Goal: Transaction & Acquisition: Purchase product/service

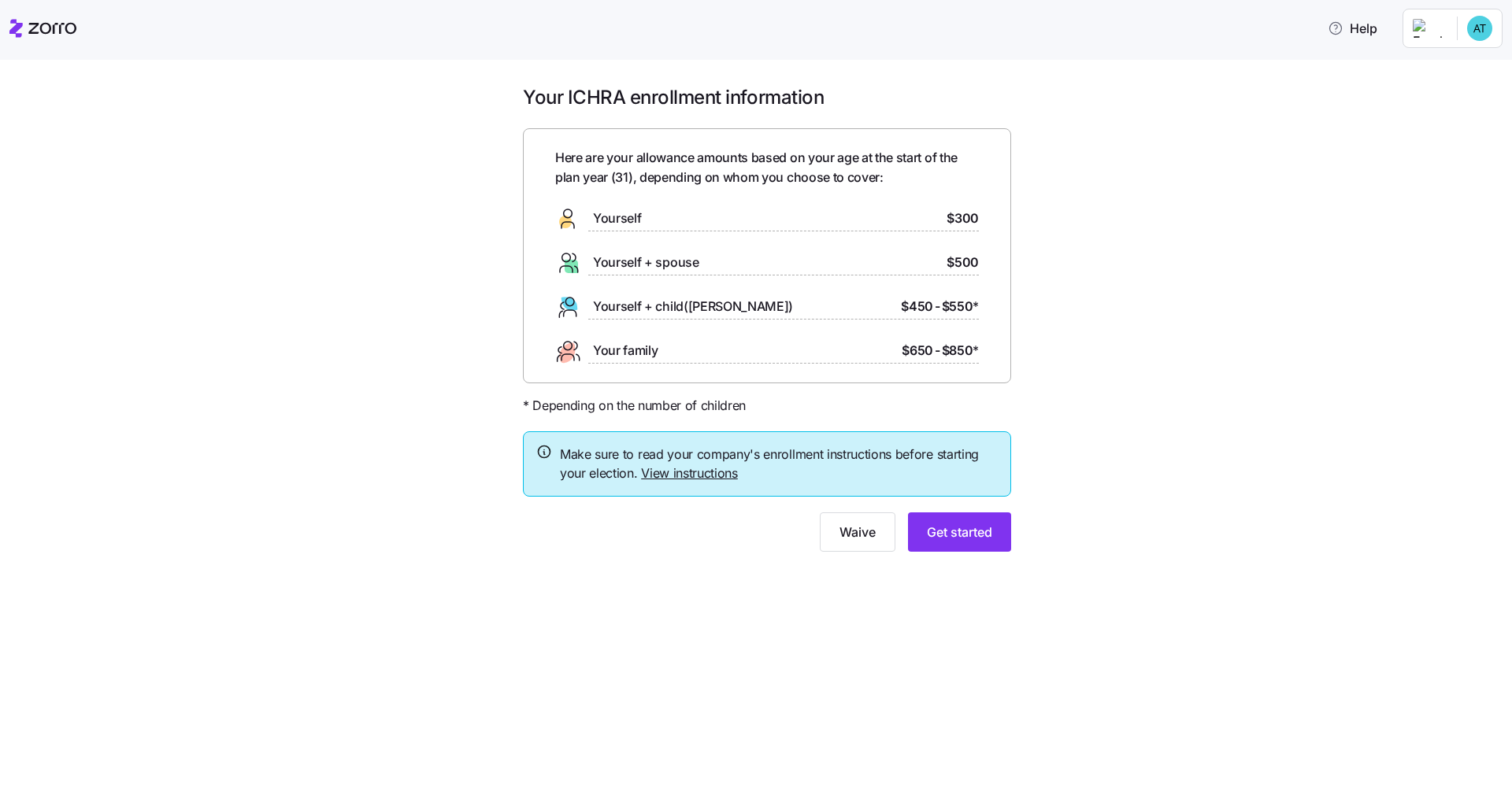
click at [813, 363] on div "Your ICHRA enrollment information Here are your allowance amounts based on your…" at bounding box center [767, 328] width 1446 height 485
click at [813, 539] on button "Get started" at bounding box center [959, 531] width 103 height 39
click at [813, 532] on span "Get started" at bounding box center [959, 532] width 65 height 19
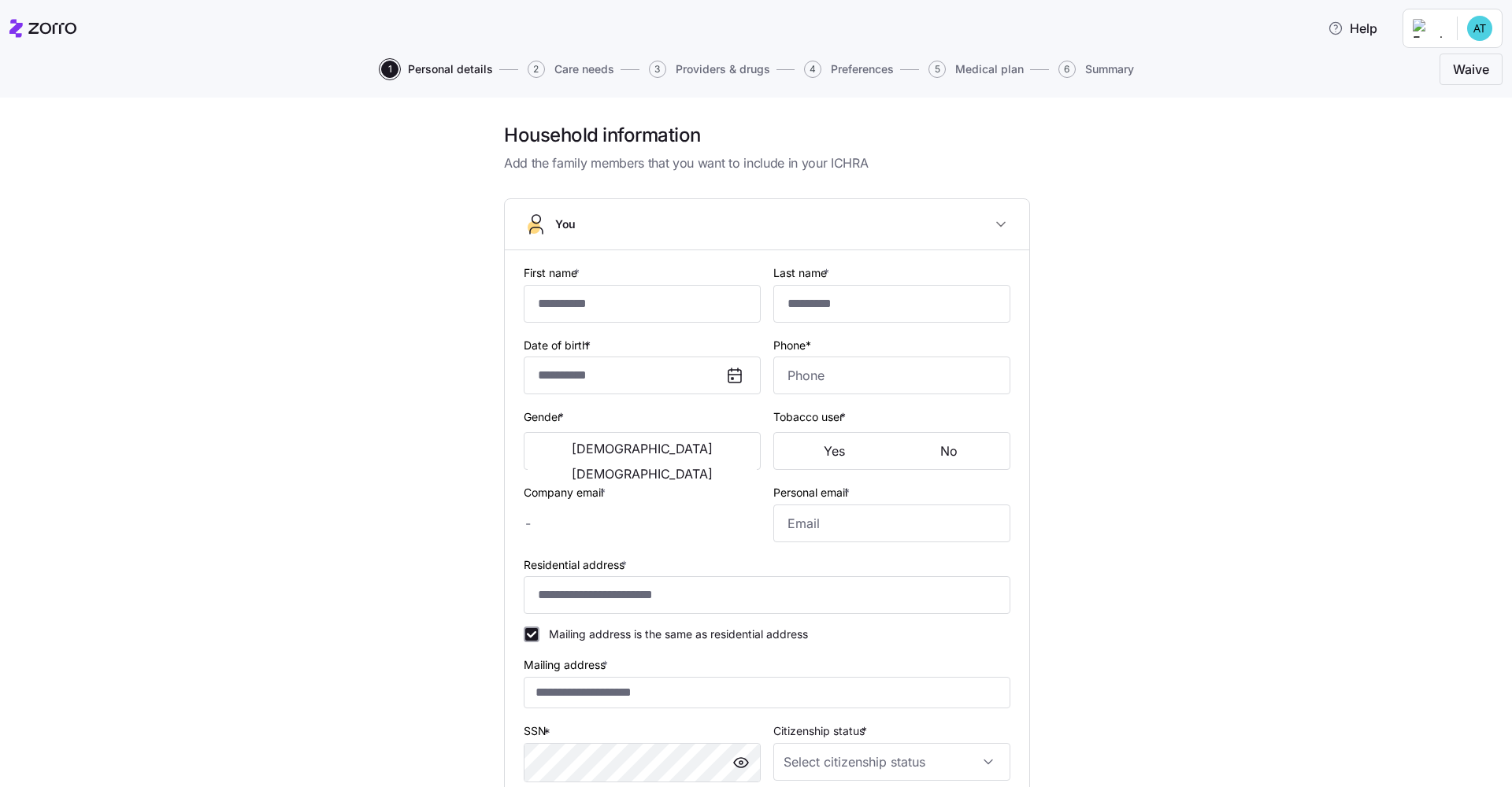
type input "******"
type input "********"
type input "[PERSON_NAME][EMAIL_ADDRESS][DOMAIN_NAME]"
type input "[EMAIL_ADDRESS][DOMAIN_NAME]"
type input "**********"
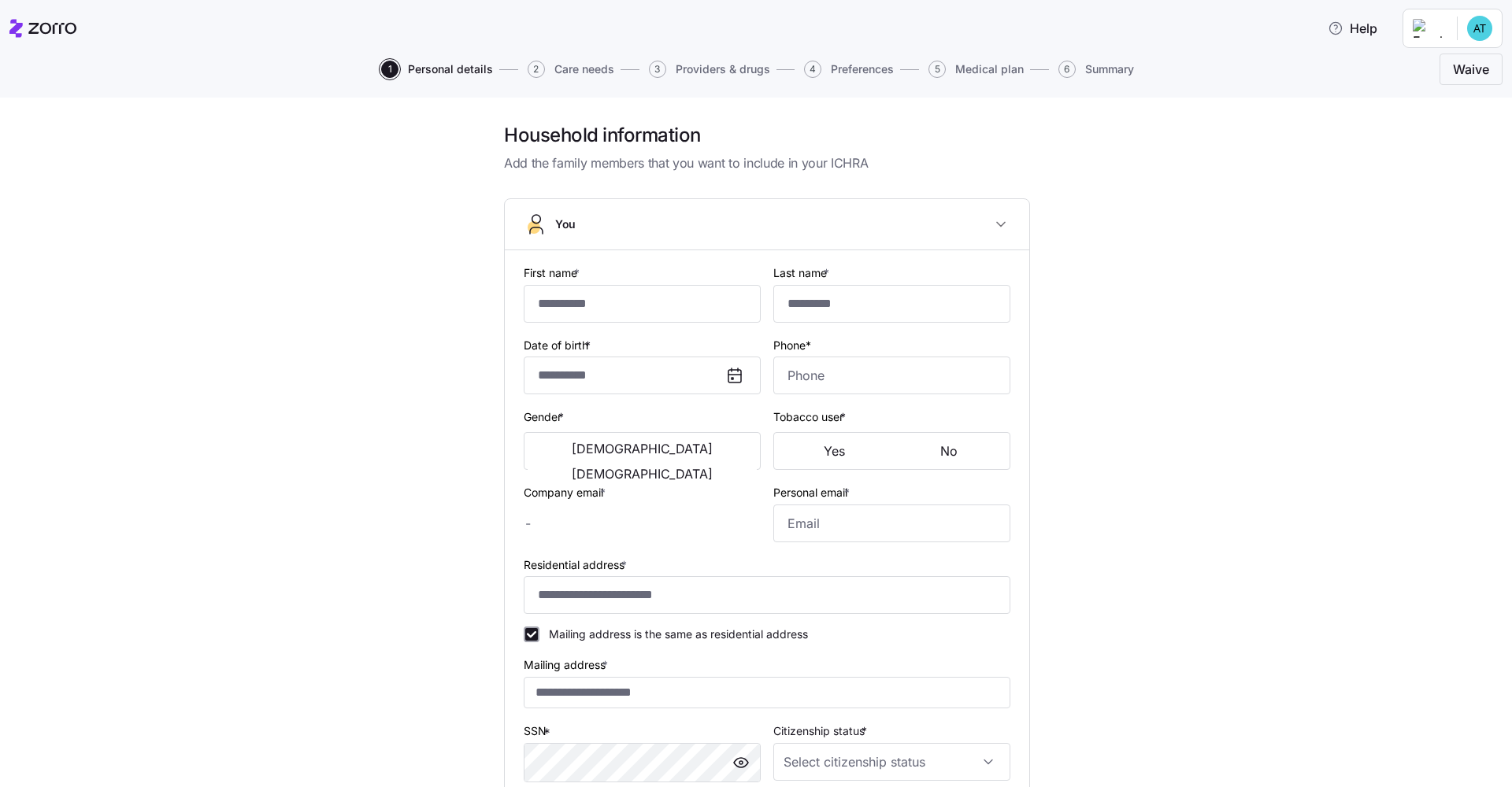
checkbox input "true"
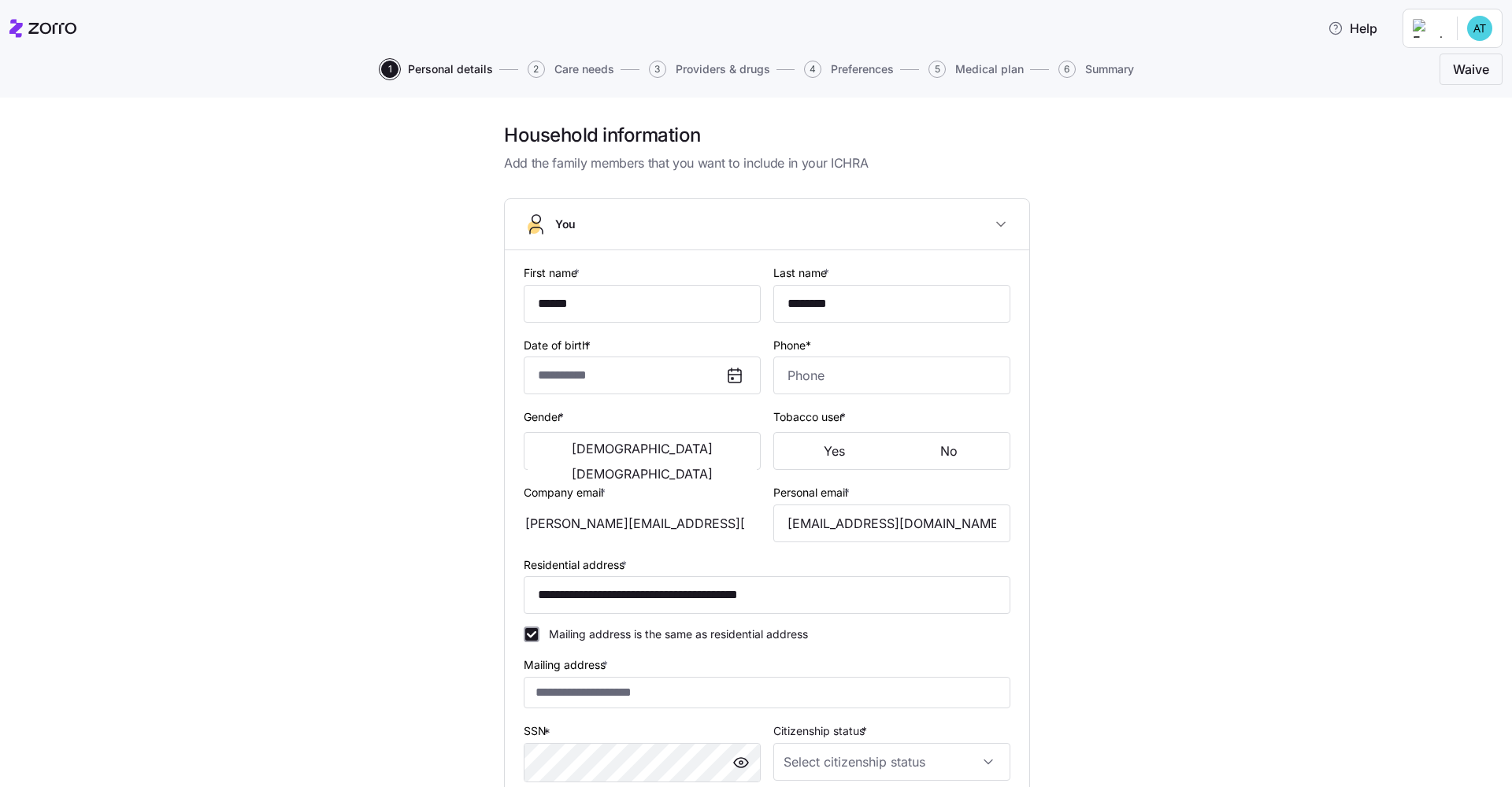
type input "**********"
type input "[PHONE_NUMBER]"
type input "[DEMOGRAPHIC_DATA] citizen"
type input "Single"
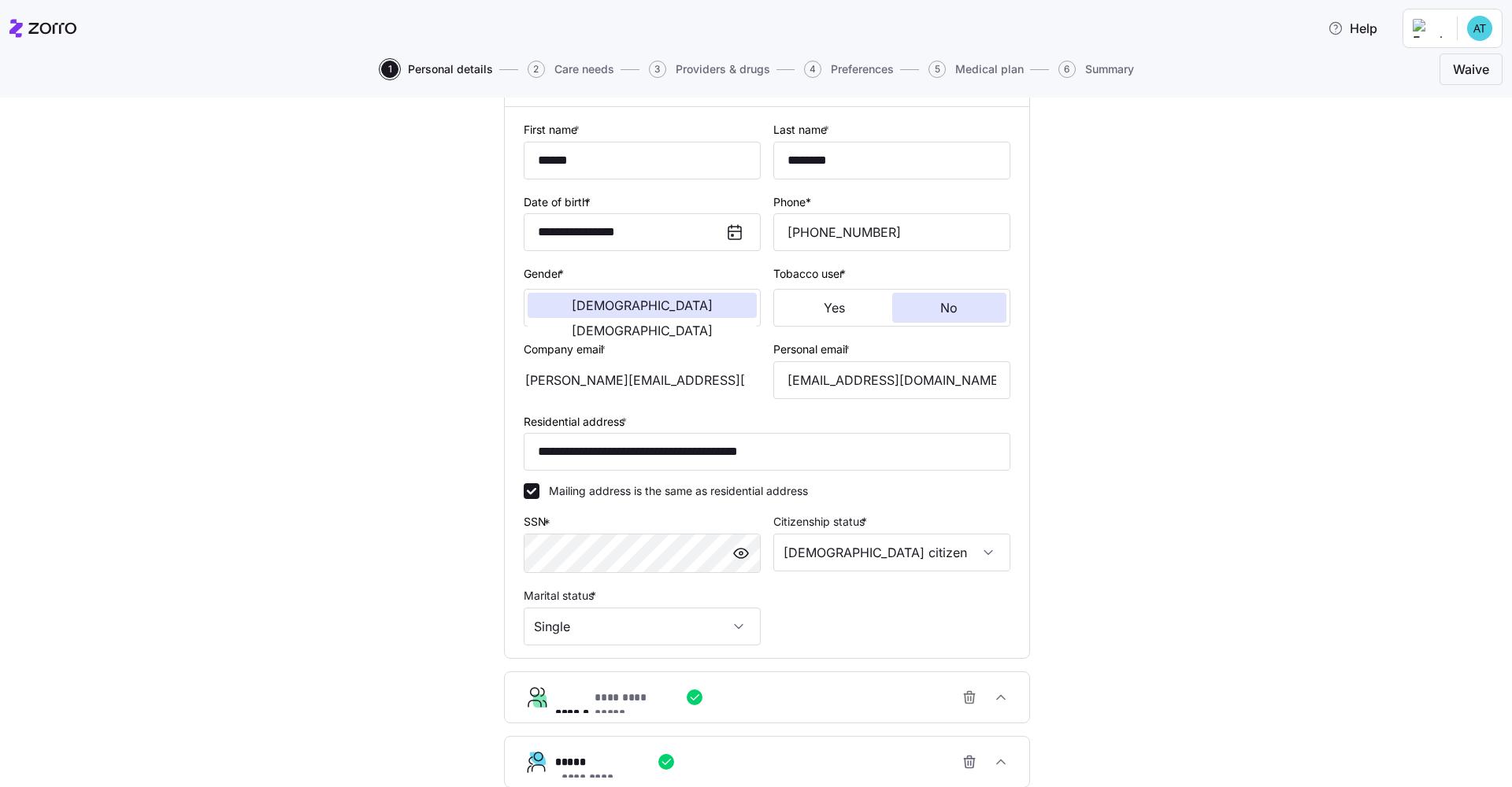
scroll to position [259, 0]
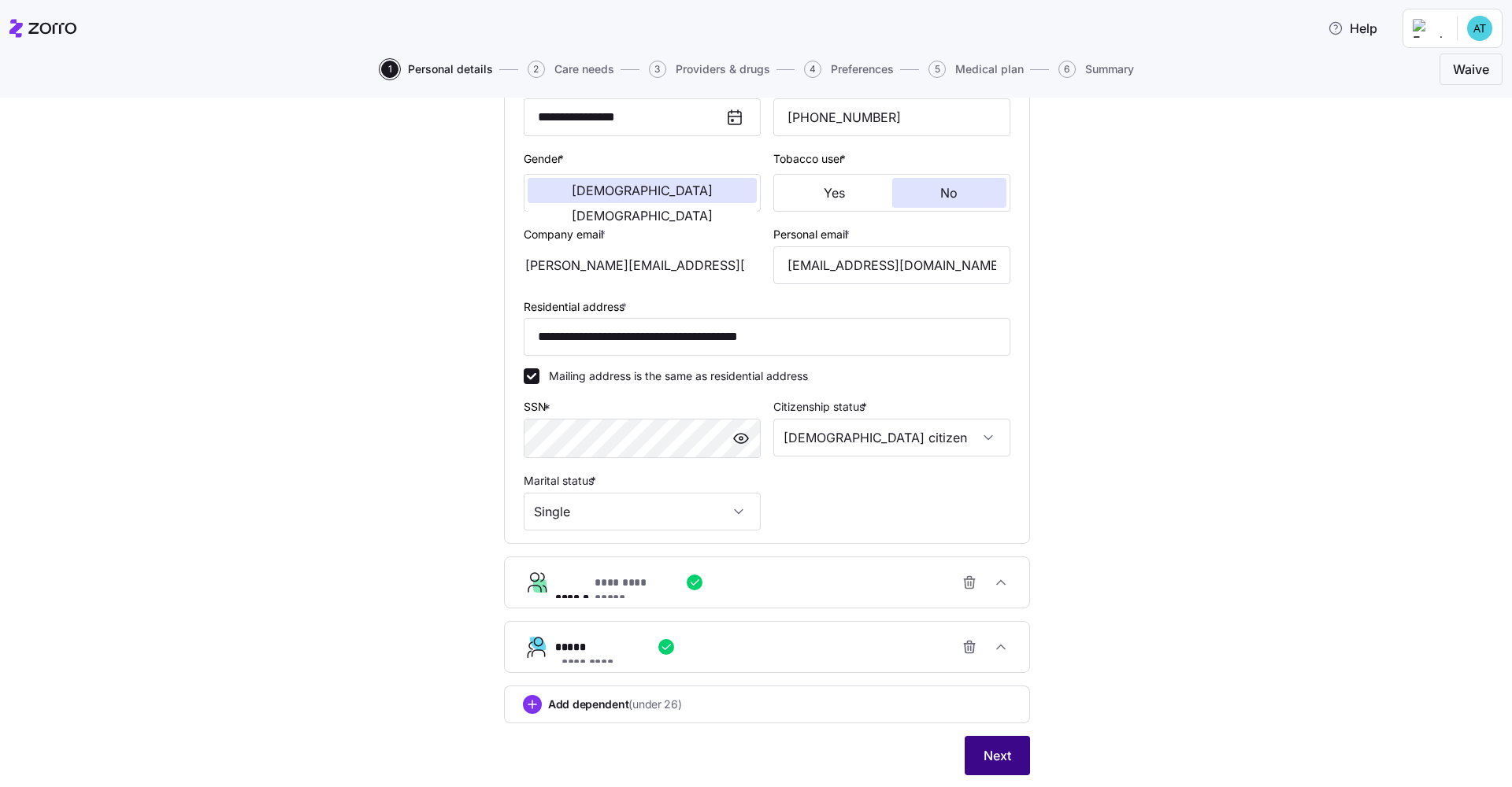
click at [813, 594] on span "Next" at bounding box center [998, 755] width 28 height 19
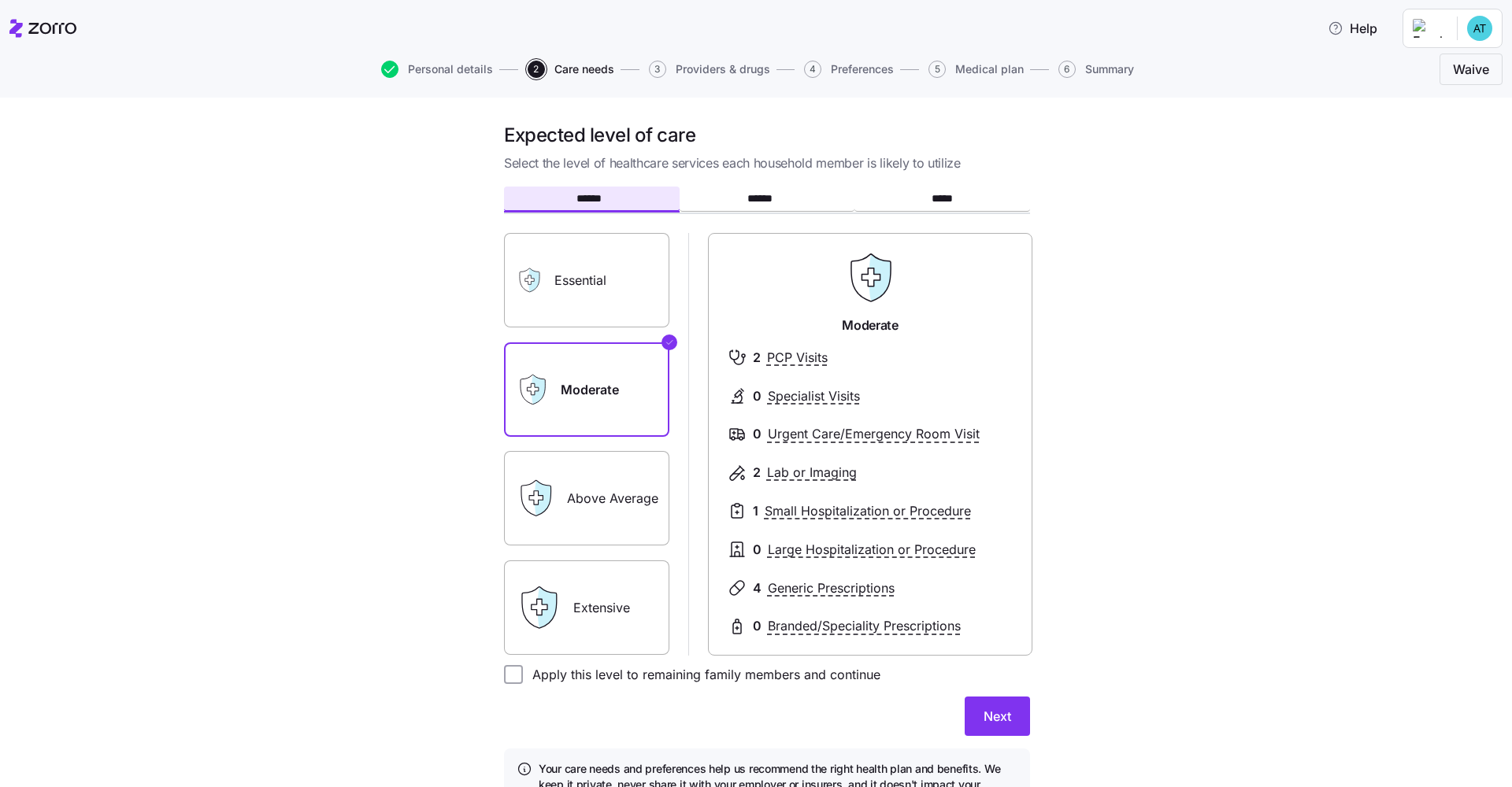
scroll to position [89, 0]
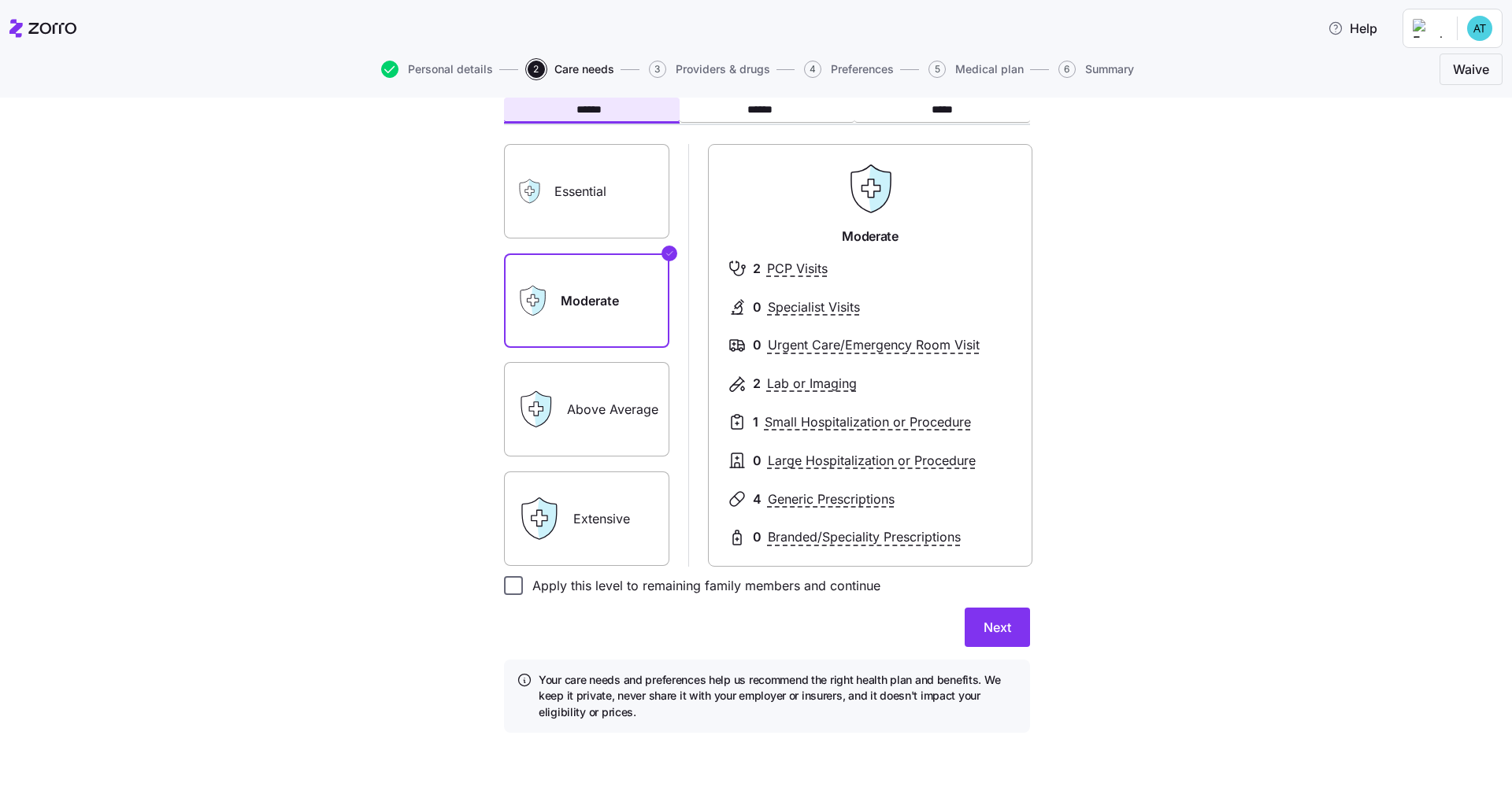
click at [511, 586] on input "Apply this level to remaining family members and continue" at bounding box center [513, 585] width 19 height 19
checkbox input "true"
click at [603, 394] on label "Above Average" at bounding box center [587, 409] width 166 height 95
click at [0, 0] on input "Above Average" at bounding box center [0, 0] width 0 height 0
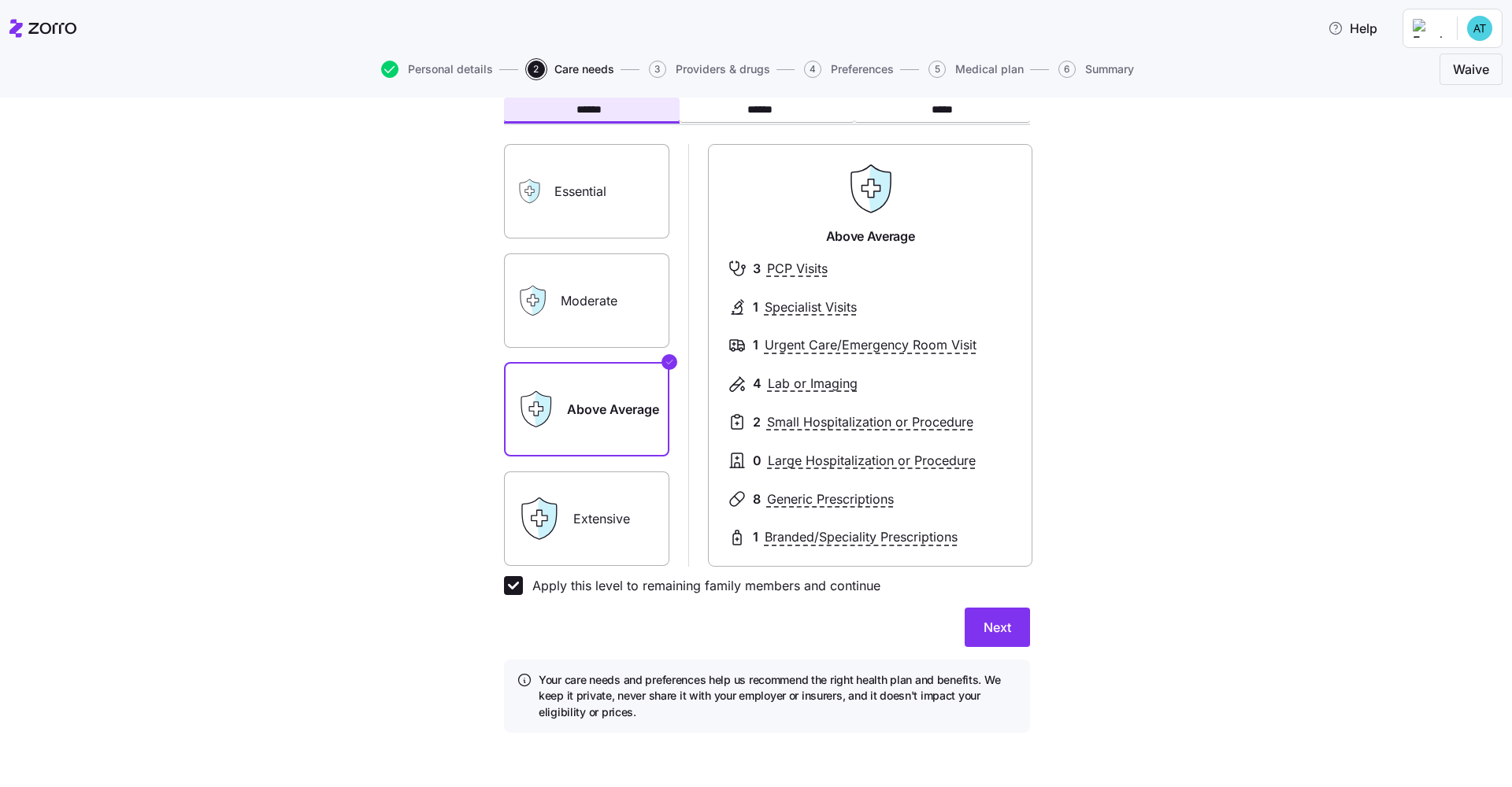
click at [564, 344] on label "Moderate" at bounding box center [587, 301] width 166 height 95
click at [0, 0] on input "Moderate" at bounding box center [0, 0] width 0 height 0
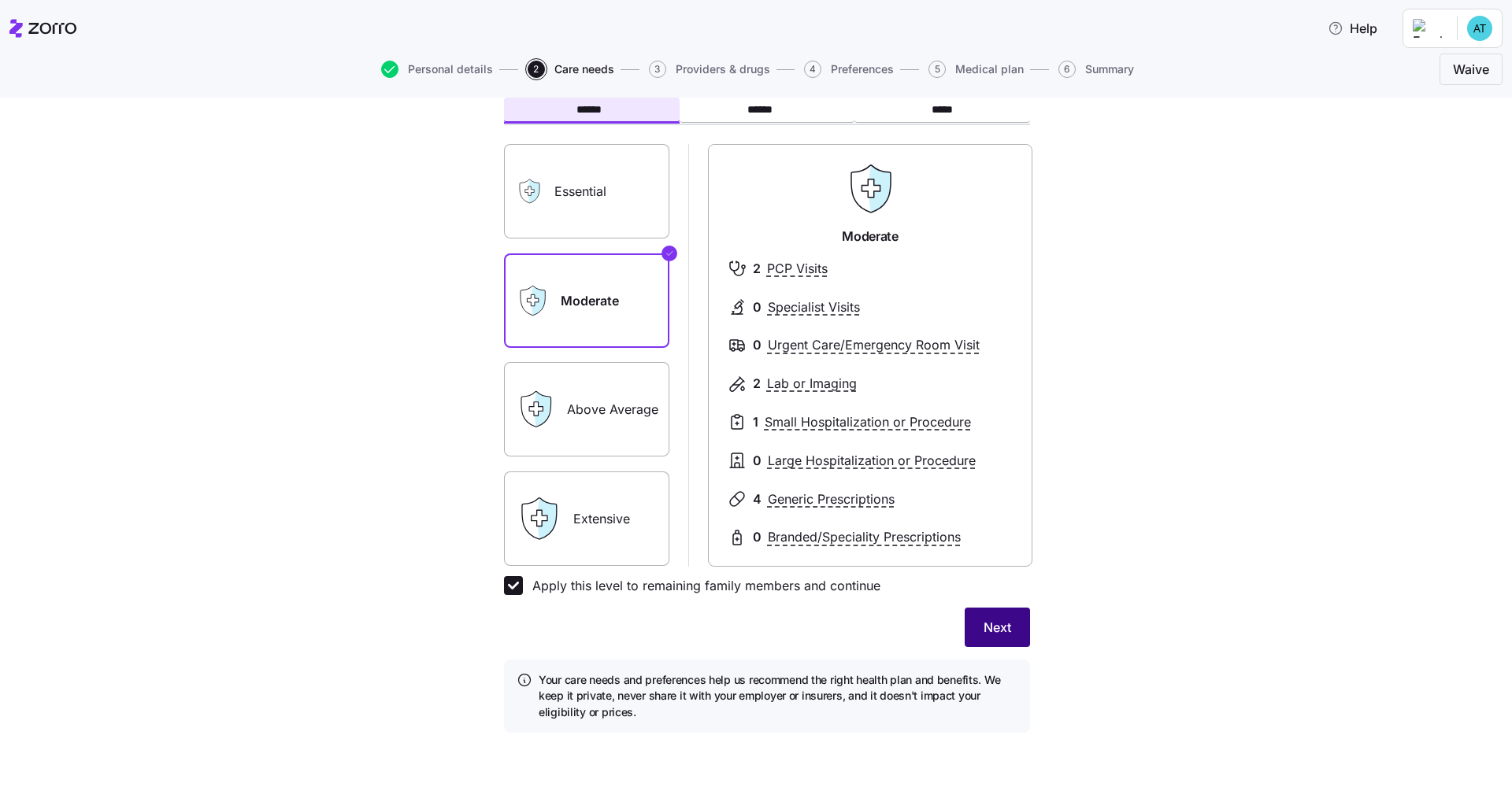
click at [813, 594] on span "Next" at bounding box center [998, 627] width 28 height 19
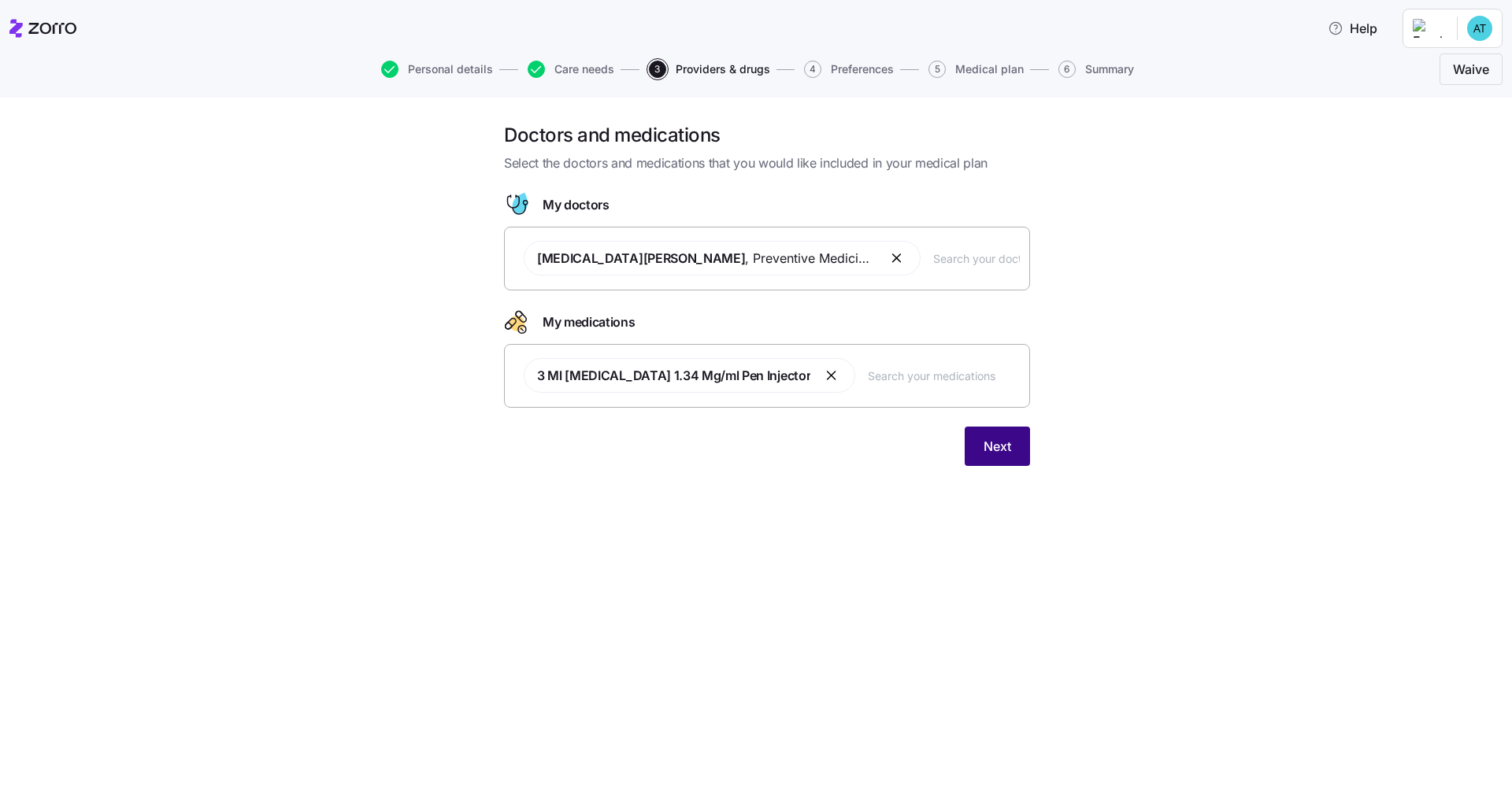
click at [813, 442] on span "Next" at bounding box center [998, 446] width 28 height 19
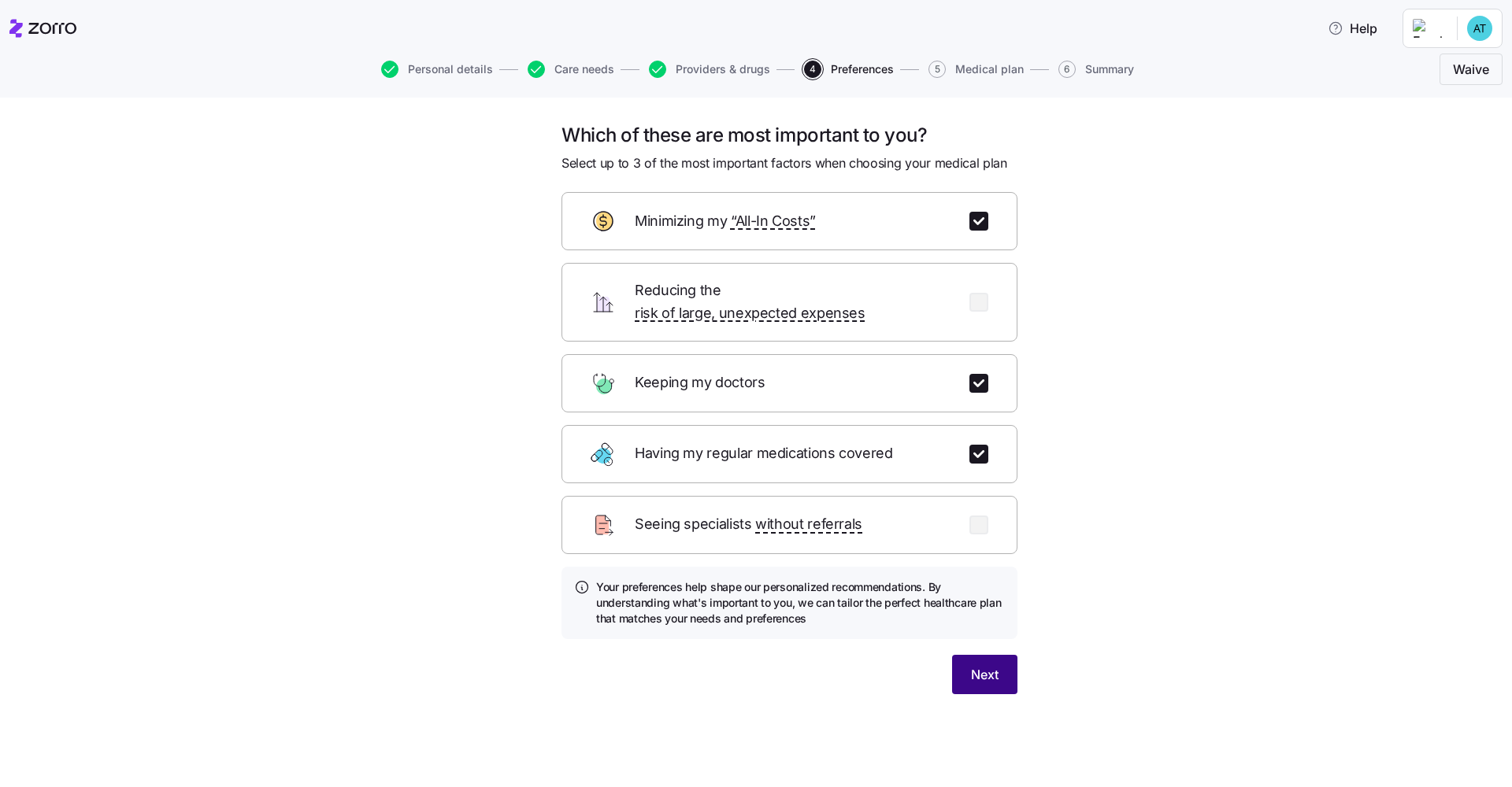
click at [813, 594] on span "Next" at bounding box center [985, 674] width 28 height 19
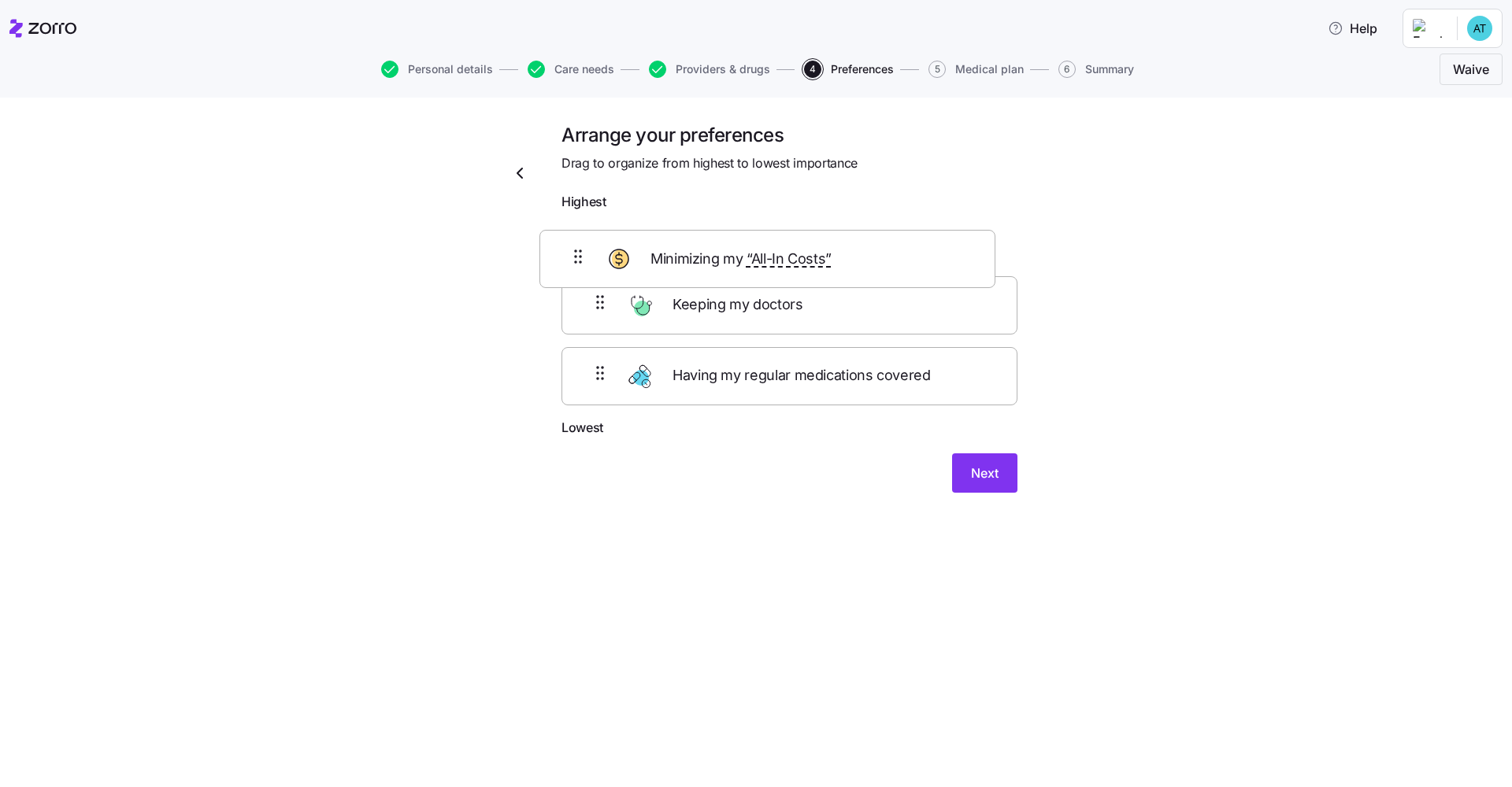
drag, startPoint x: 847, startPoint y: 323, endPoint x: 824, endPoint y: 262, distance: 65.2
click at [813, 262] on div "Keeping my doctors Minimizing my “All-In Costs” Having my regular medications c…" at bounding box center [789, 318] width 456 height 200
drag, startPoint x: 848, startPoint y: 322, endPoint x: 828, endPoint y: 259, distance: 66.1
click at [813, 259] on div "Minimizing my “All-In Costs” Keeping my doctors Having my regular medications c…" at bounding box center [789, 318] width 456 height 200
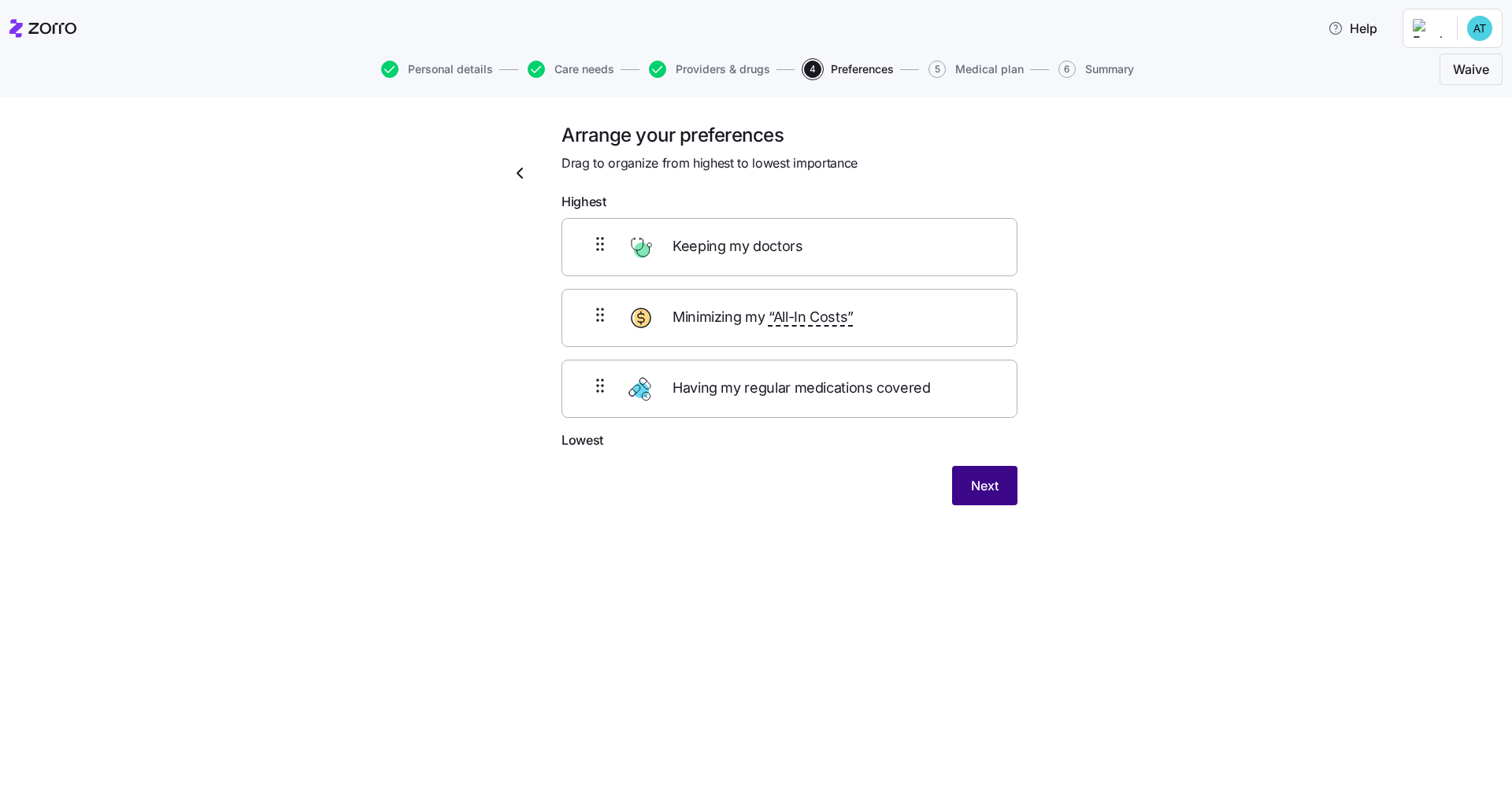
click at [813, 484] on span "Next" at bounding box center [985, 485] width 28 height 19
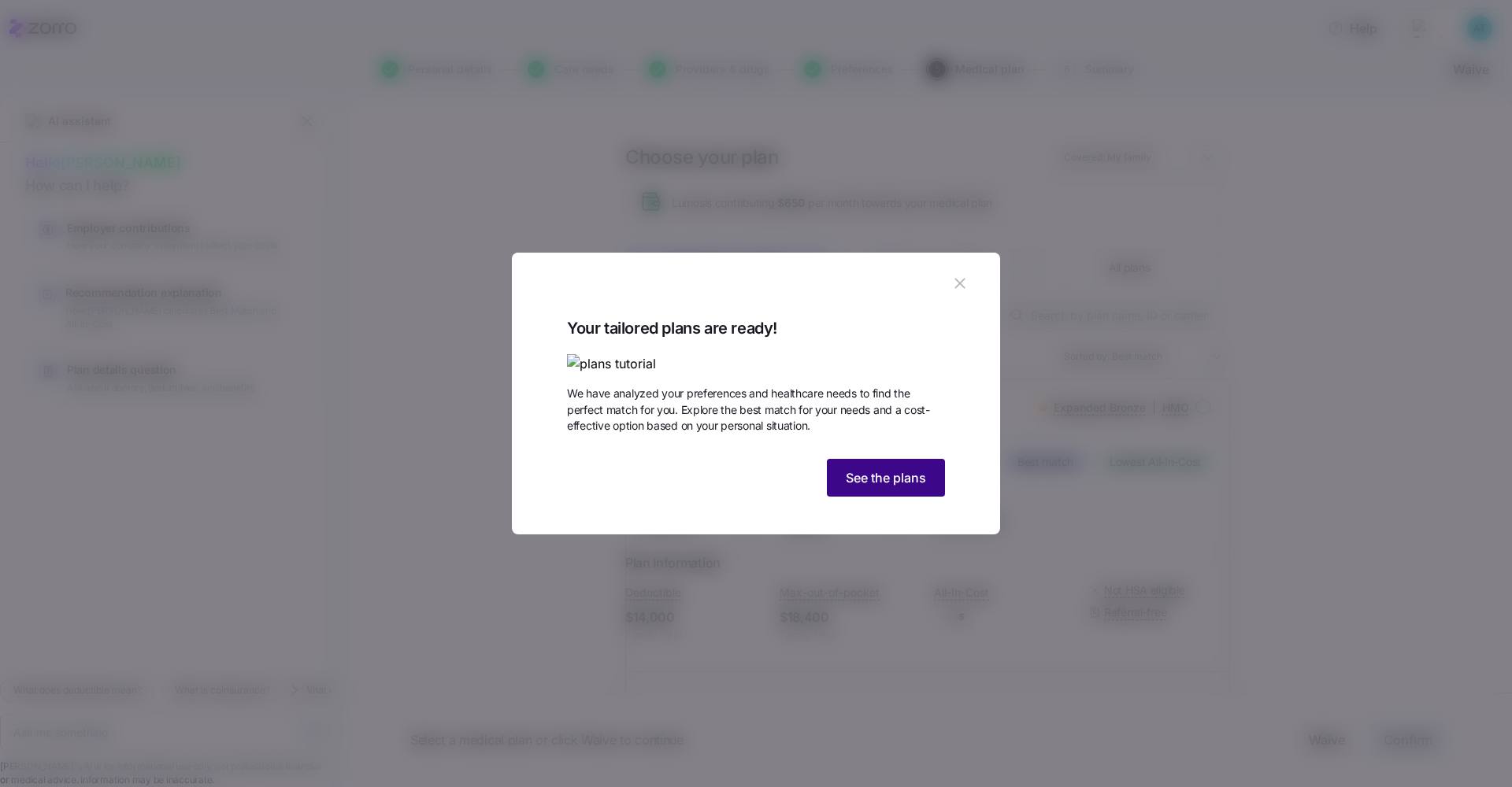
click at [813, 487] on span "See the plans" at bounding box center [886, 477] width 80 height 19
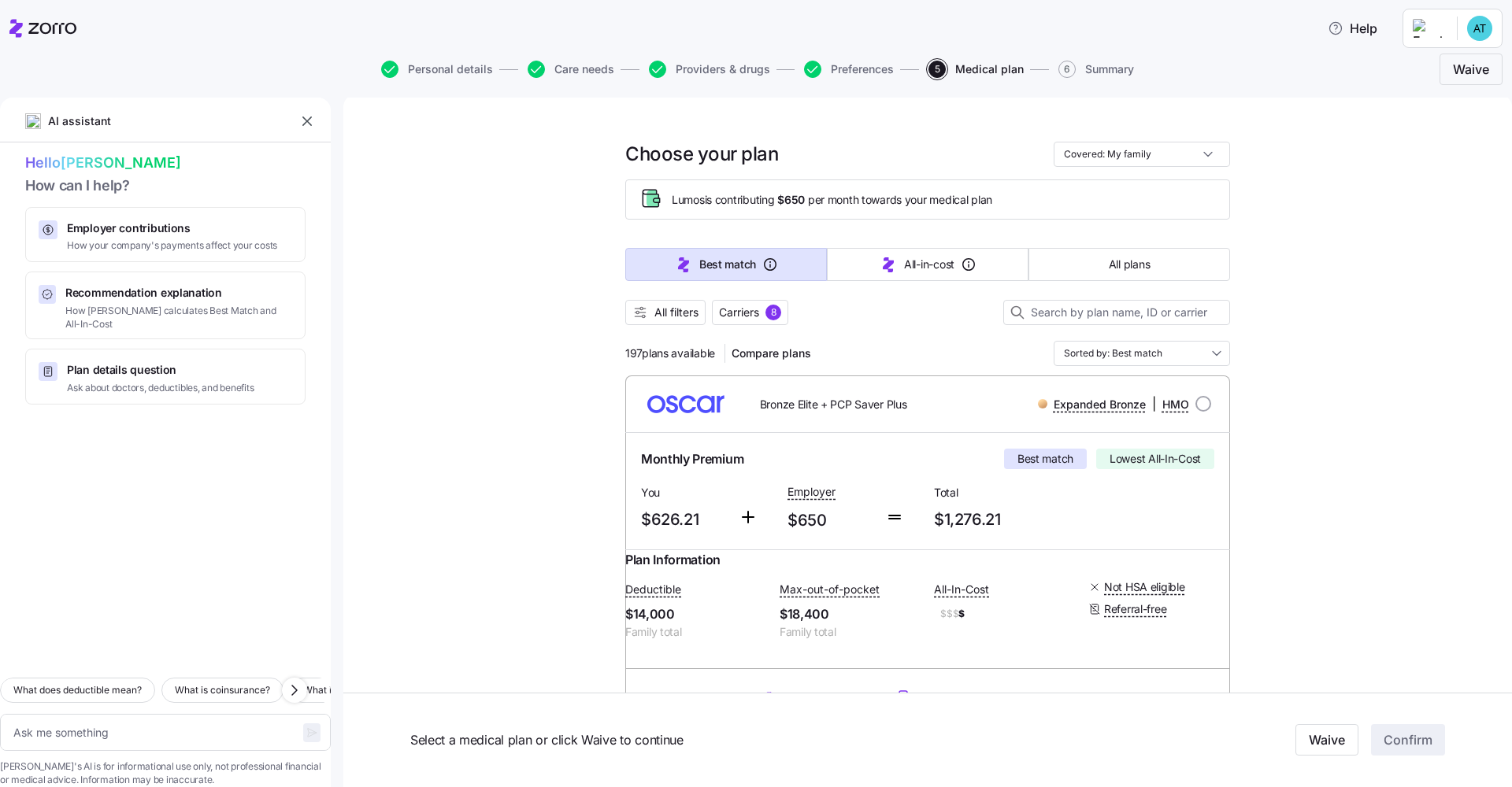
scroll to position [12, 0]
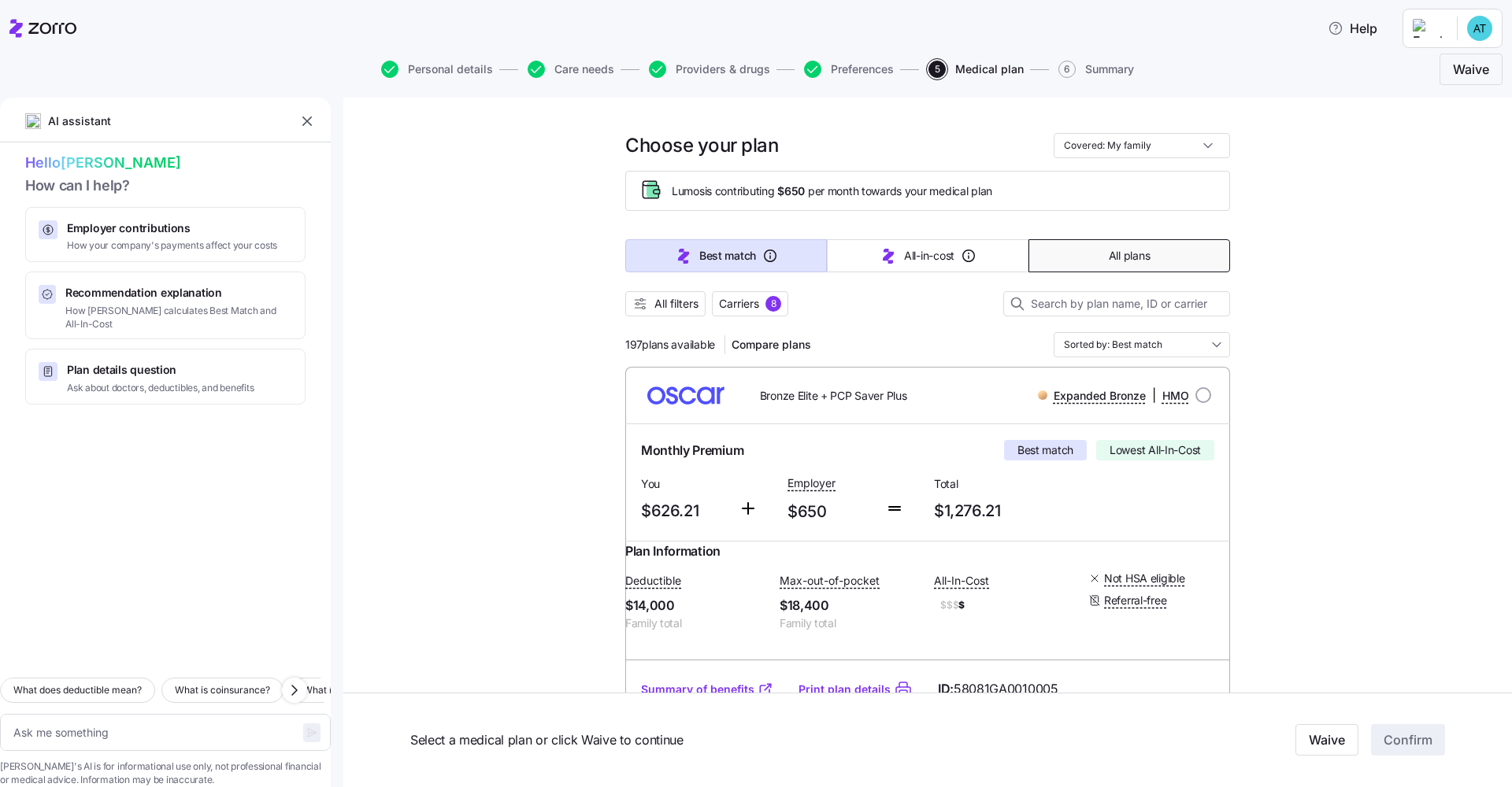
click at [813, 261] on button "All plans" at bounding box center [1130, 256] width 202 height 33
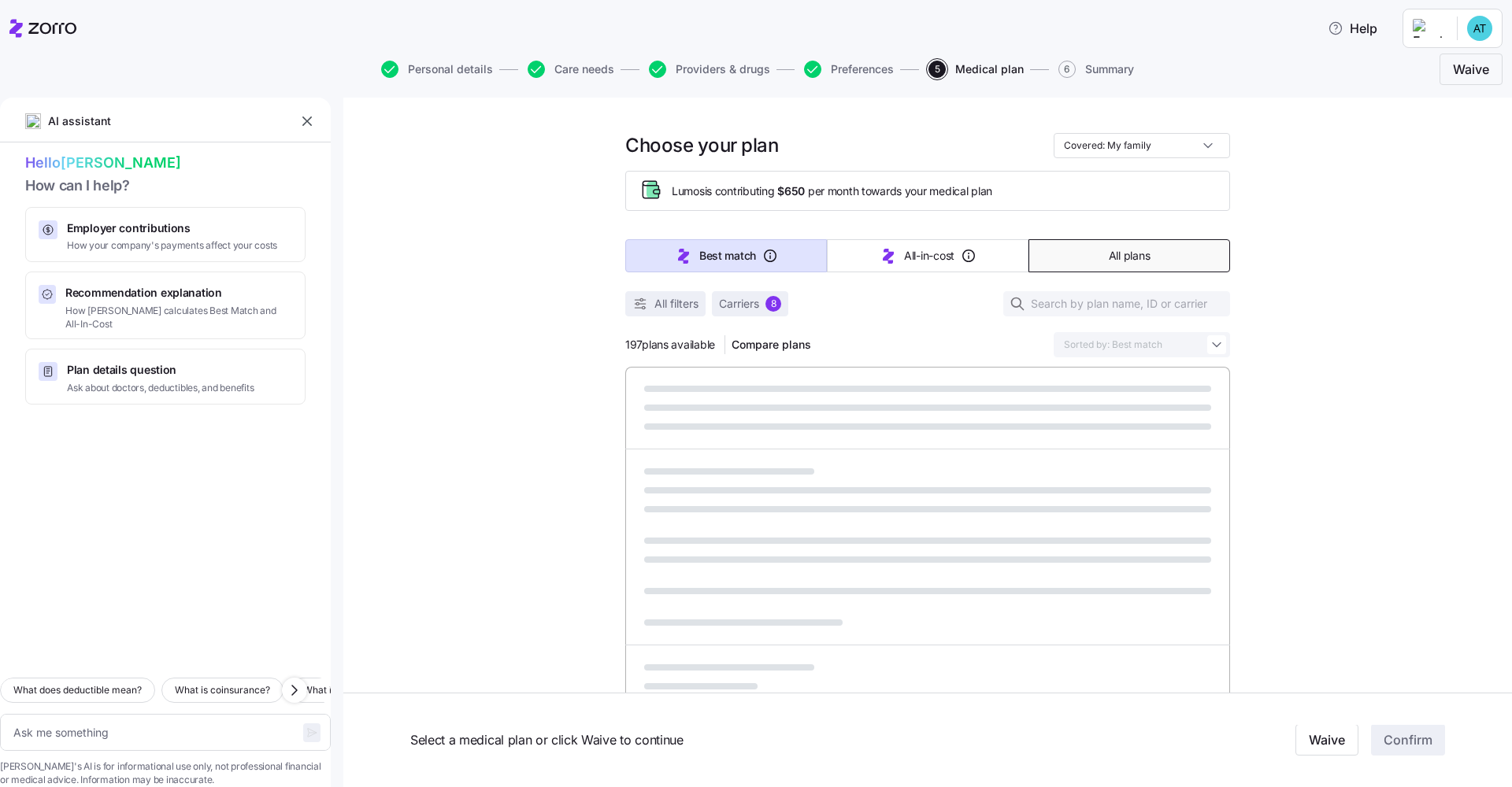
type textarea "x"
type input "Sorted by: Premium"
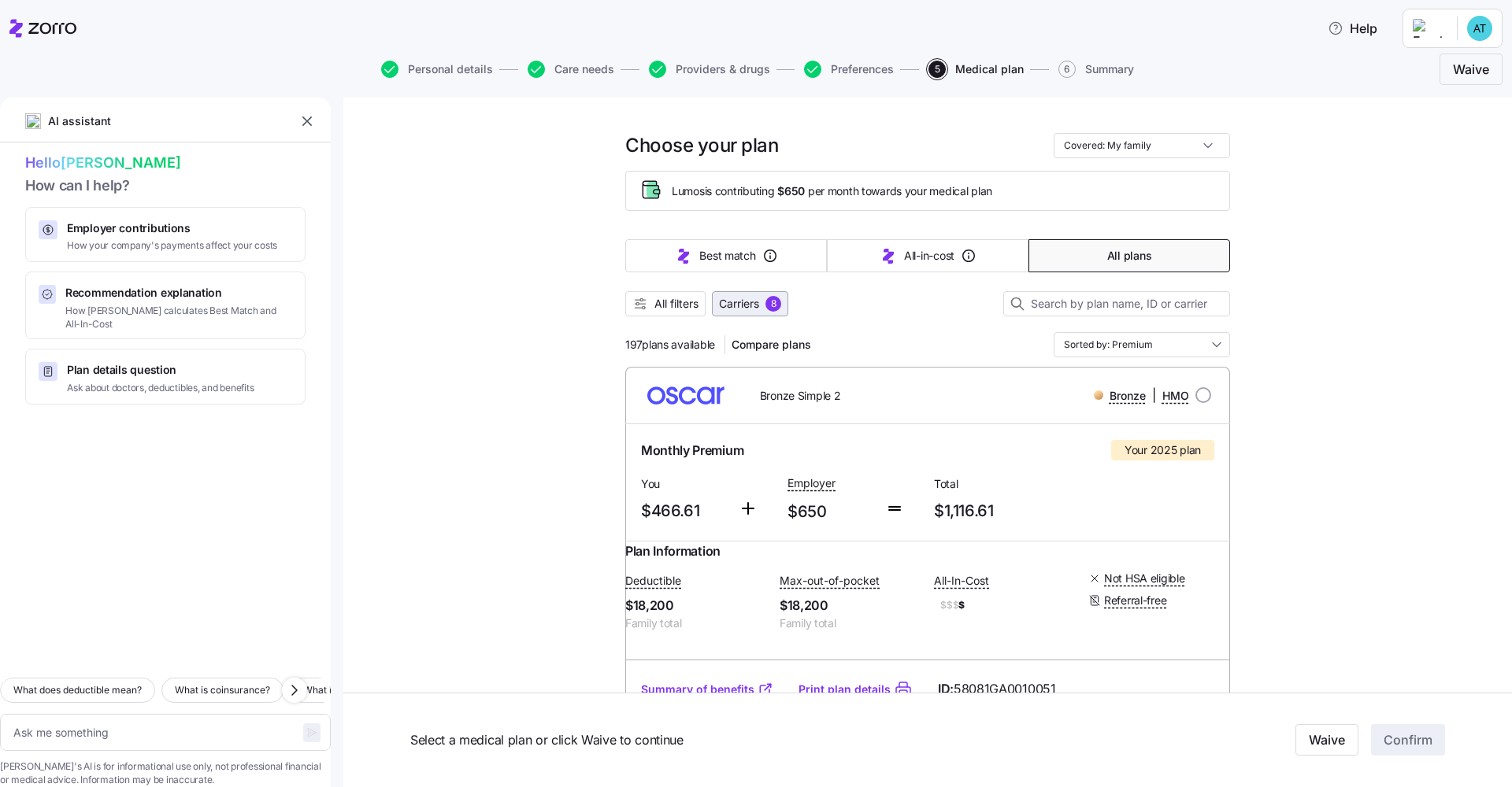
click at [774, 311] on span "8" at bounding box center [773, 304] width 16 height 16
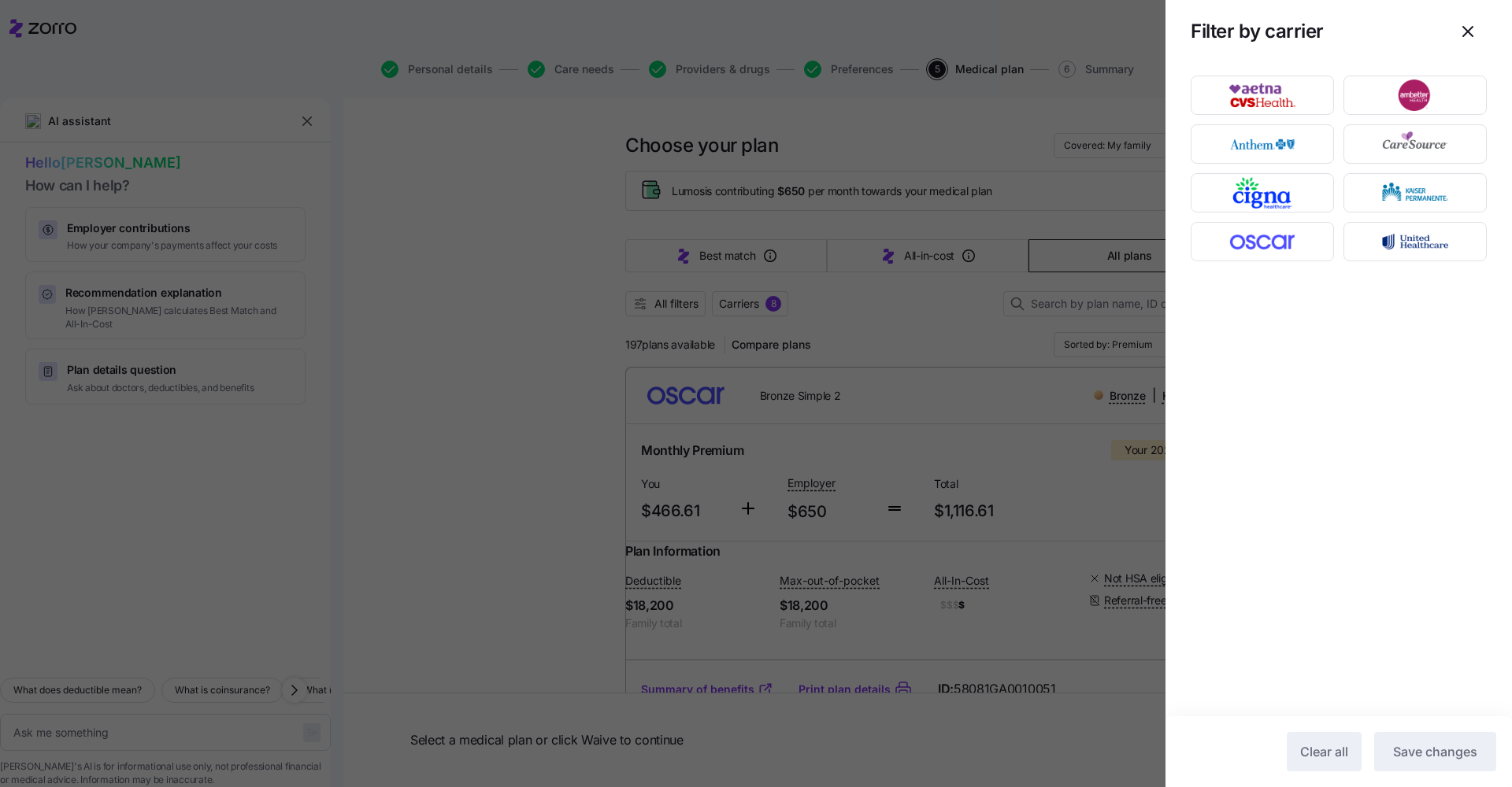
click at [813, 322] on div at bounding box center [756, 394] width 1512 height 787
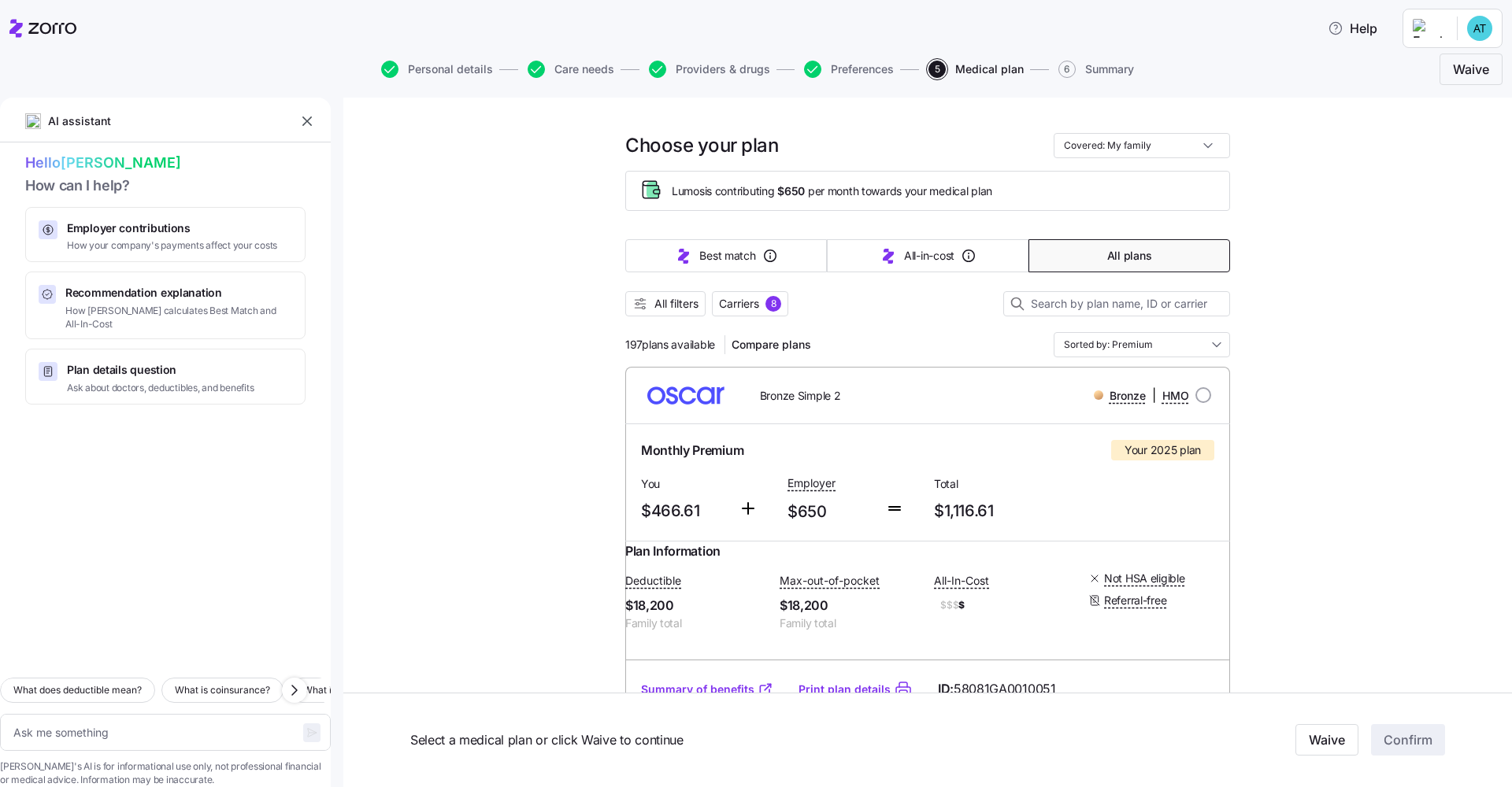
click at [690, 318] on div at bounding box center [928, 325] width 605 height 16
click at [690, 316] on button "All filters" at bounding box center [665, 304] width 80 height 25
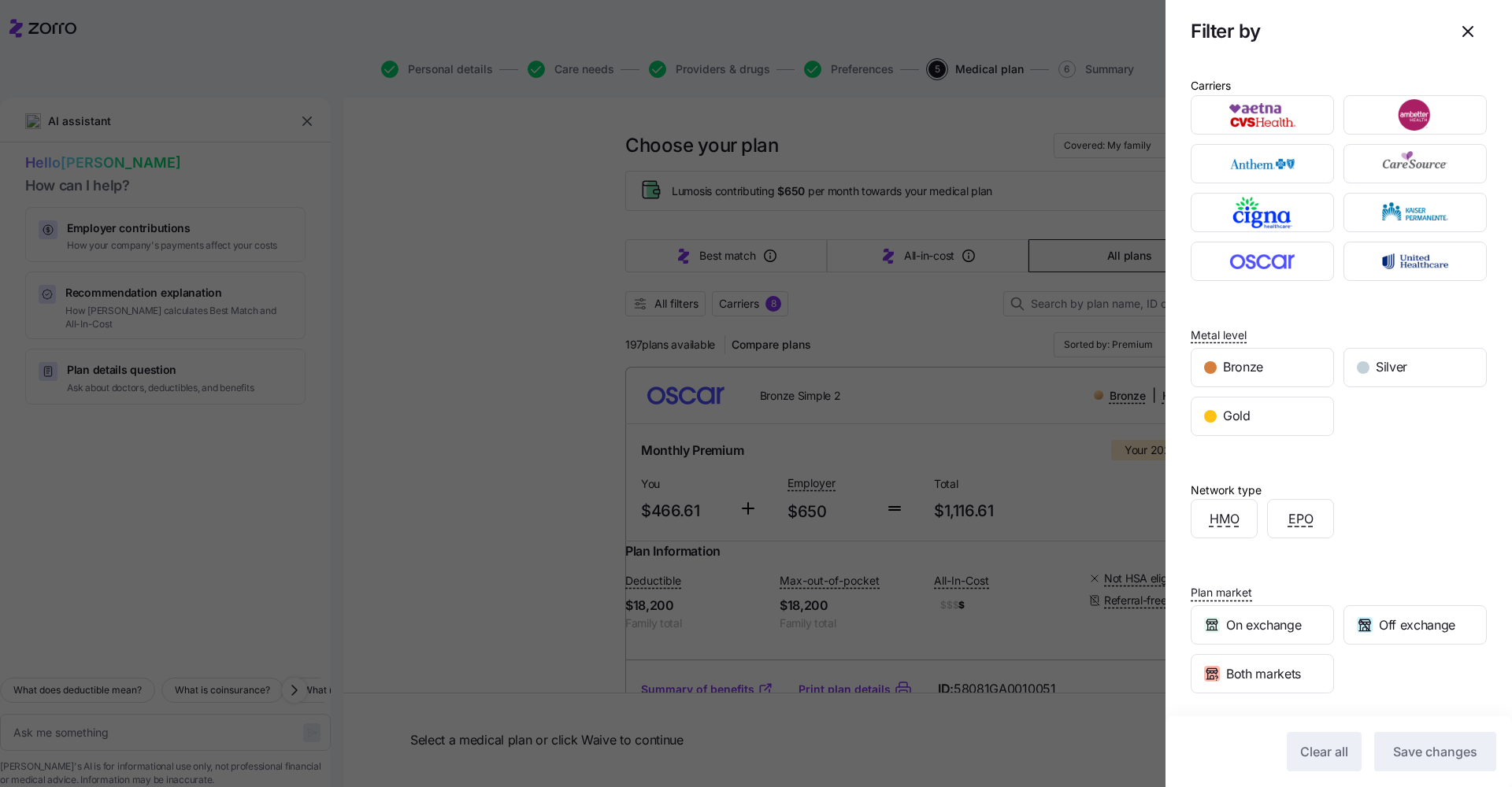
scroll to position [106, 0]
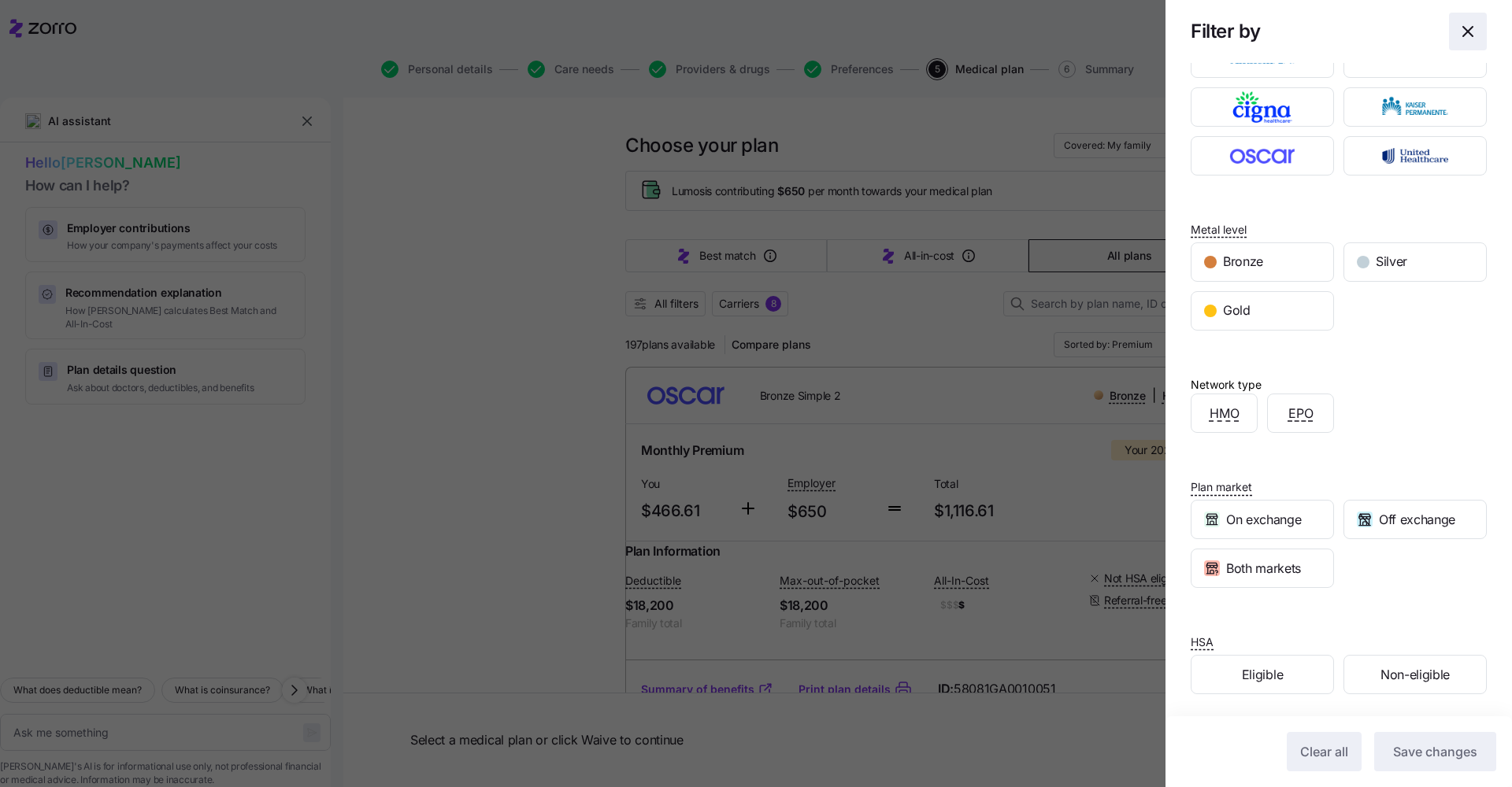
click at [813, 26] on icon "button" at bounding box center [1467, 31] width 19 height 19
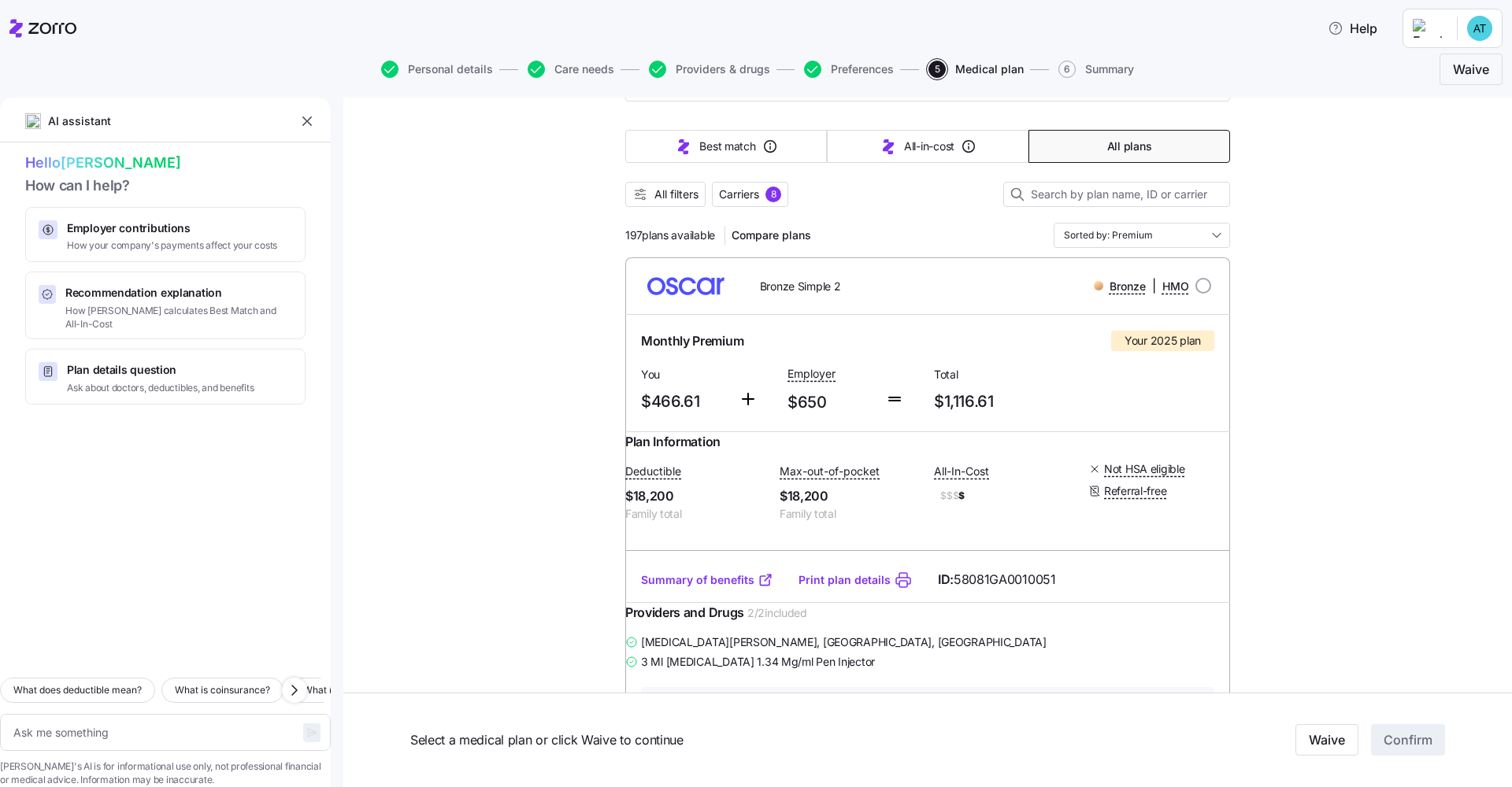
scroll to position [147, 0]
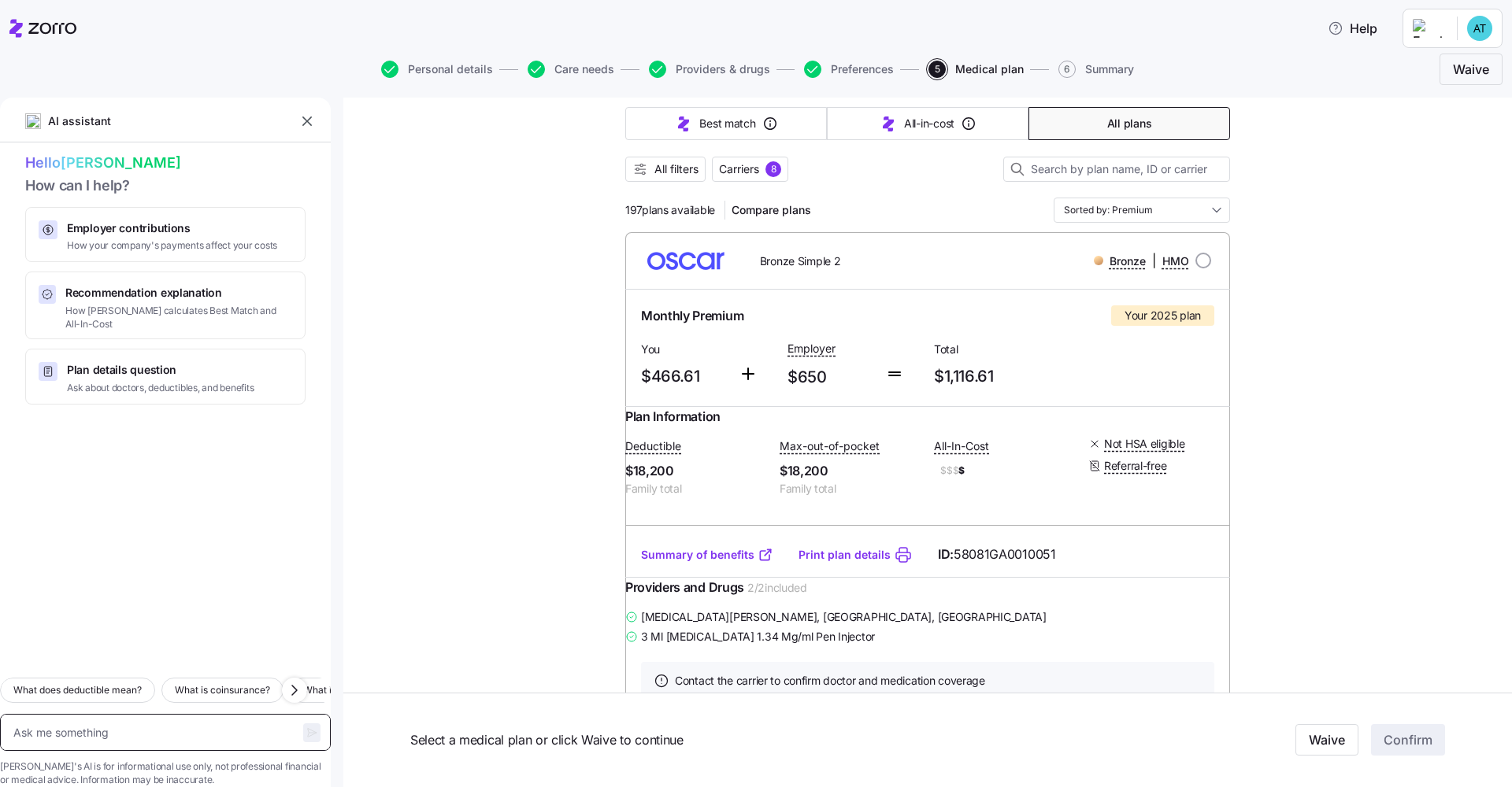
click at [158, 594] on textarea at bounding box center [165, 732] width 331 height 37
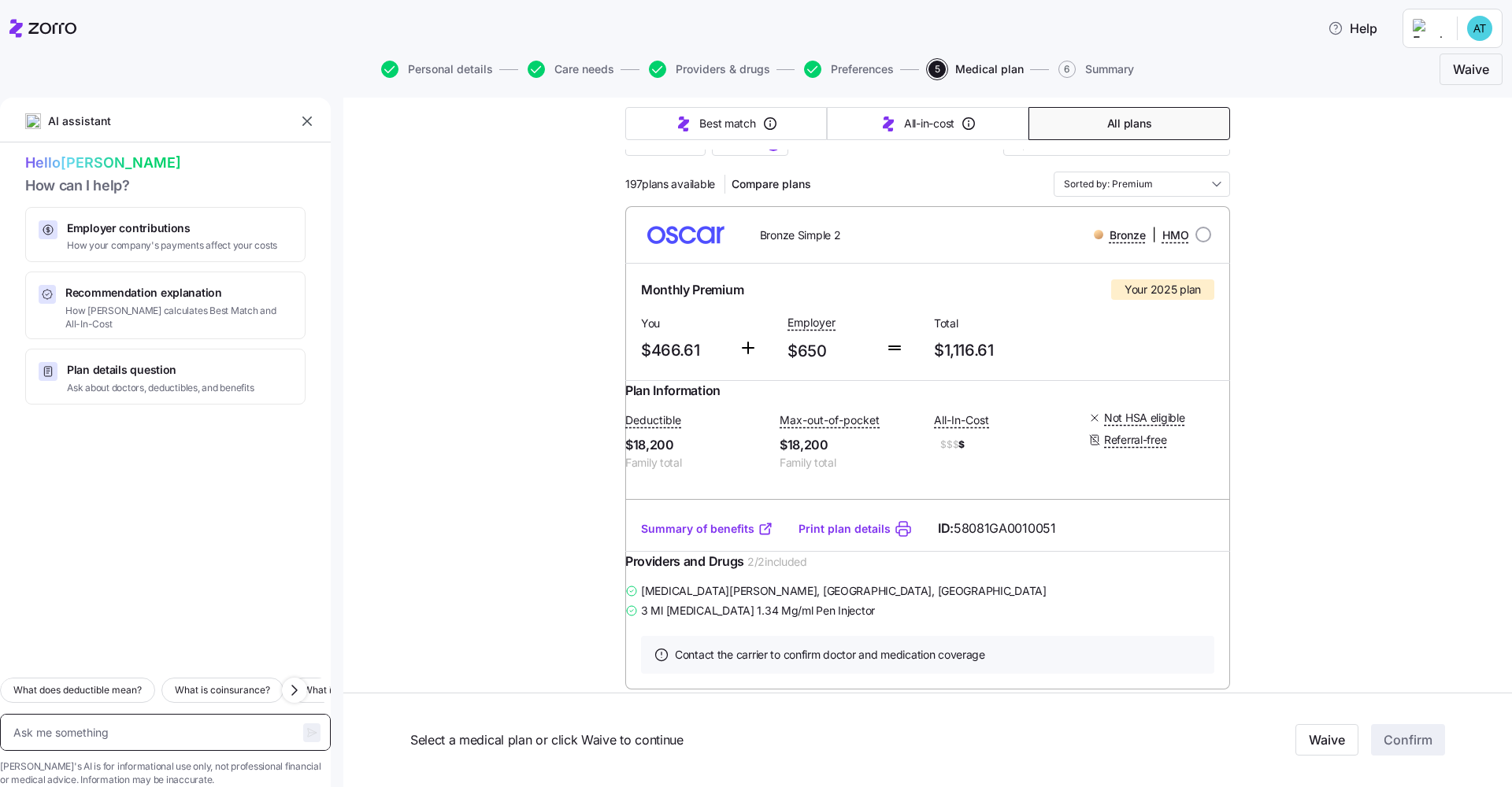
scroll to position [289, 0]
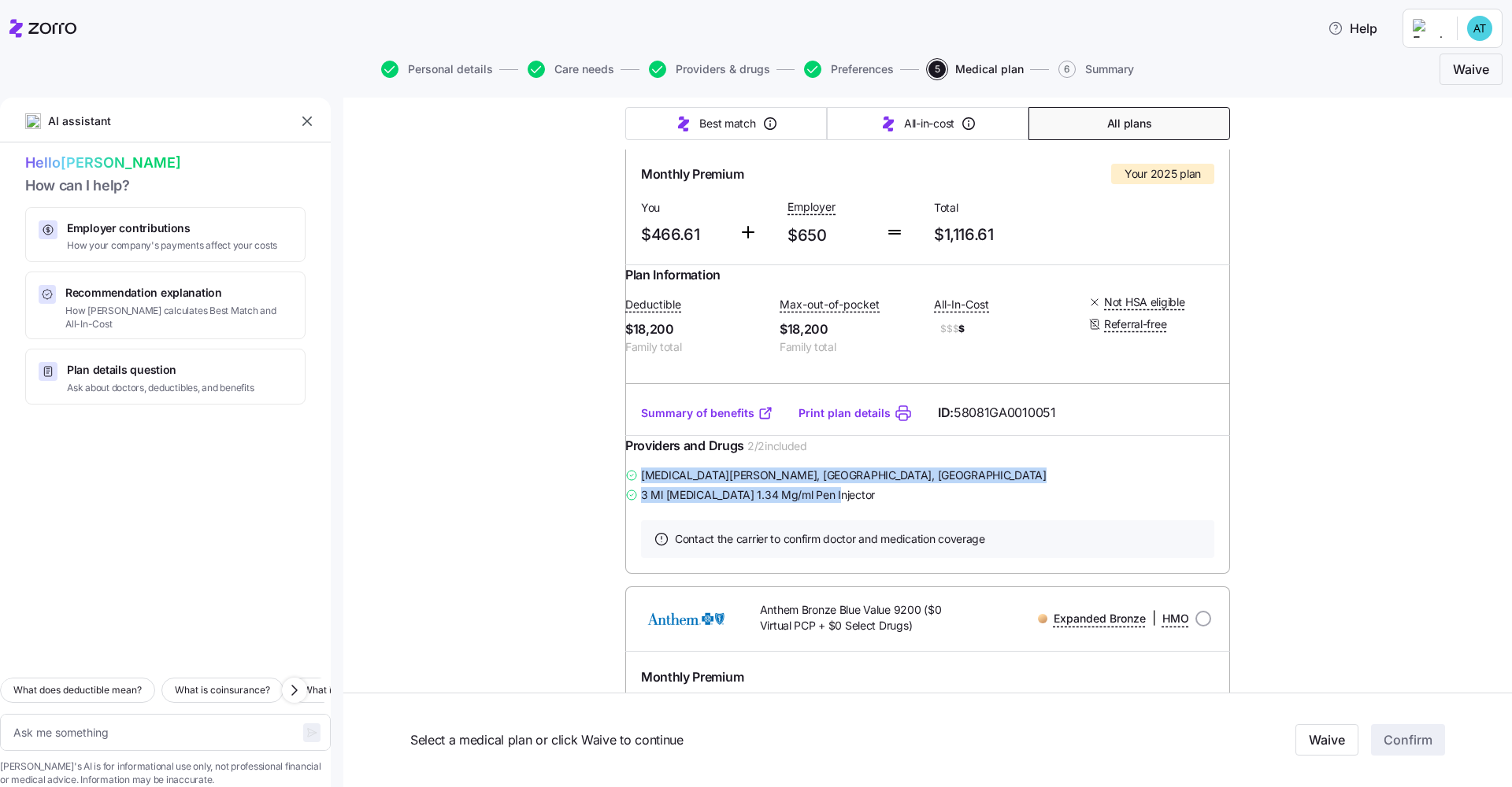
drag, startPoint x: 854, startPoint y: 527, endPoint x: 636, endPoint y: 499, distance: 219.8
click at [636, 499] on div "[MEDICAL_DATA][PERSON_NAME] , [GEOGRAPHIC_DATA], [GEOGRAPHIC_DATA] 3 Ml [MEDICA…" at bounding box center [928, 484] width 605 height 39
click at [688, 421] on link "Summary of benefits" at bounding box center [707, 413] width 132 height 16
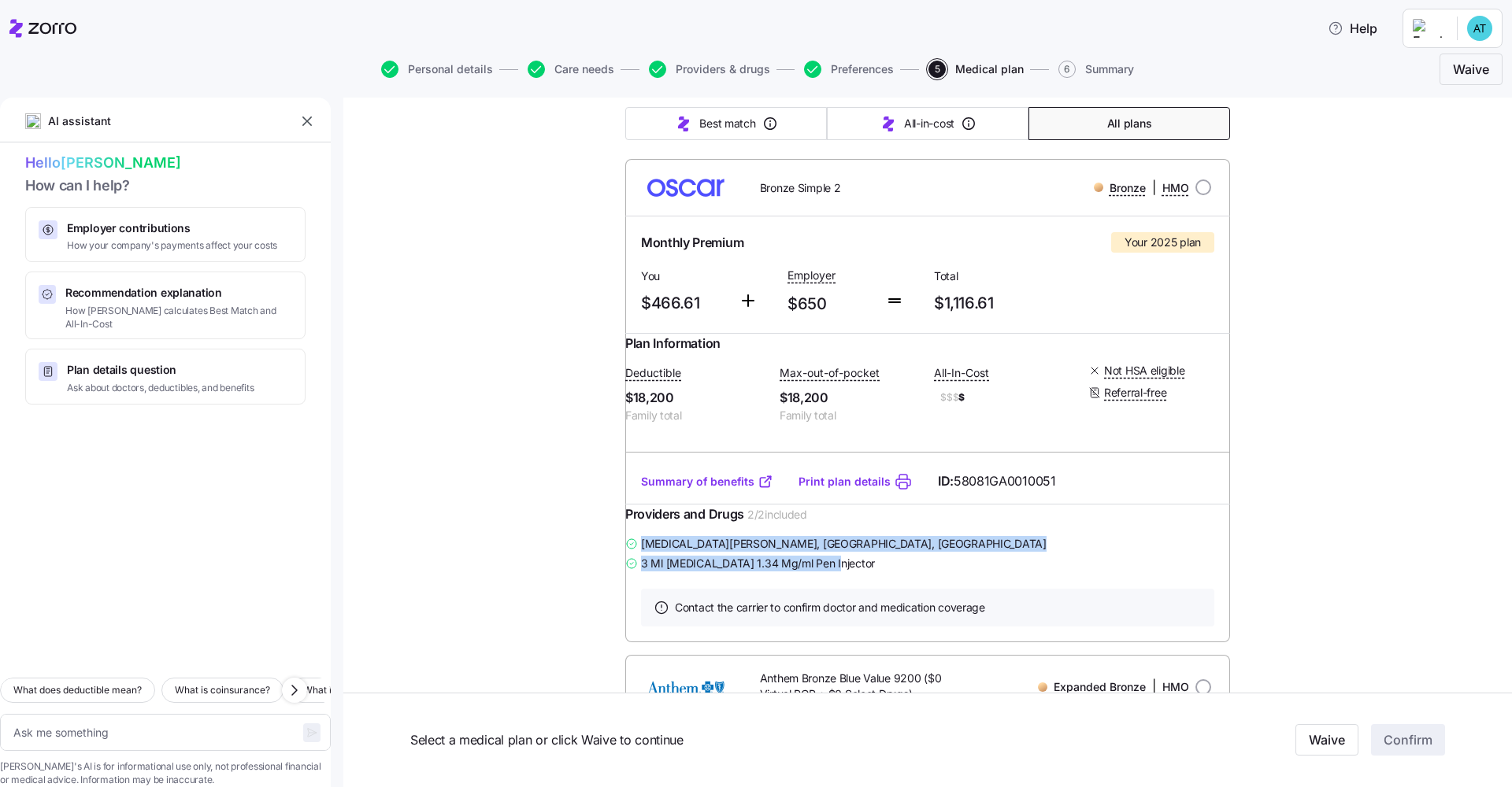
scroll to position [217, 0]
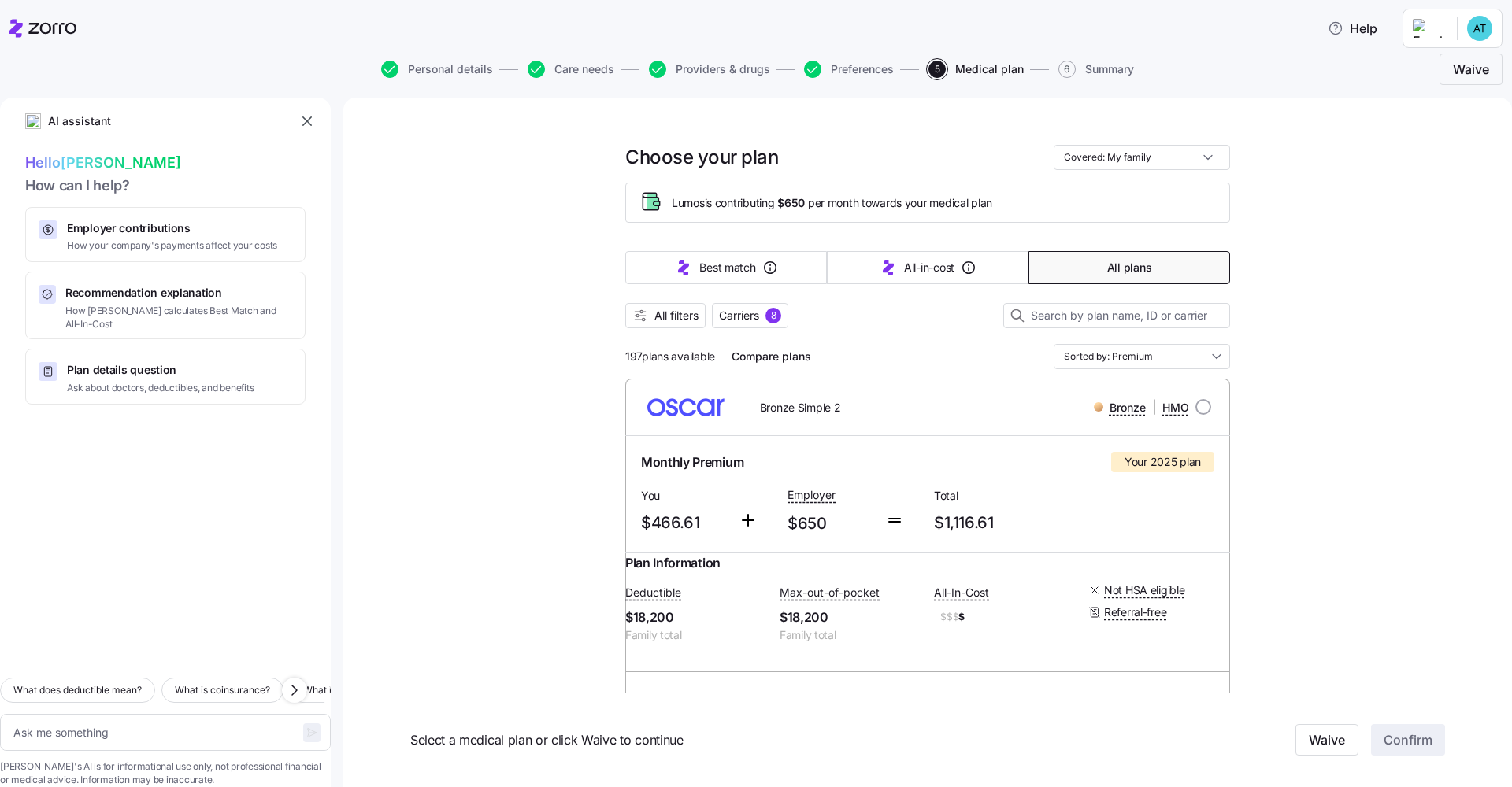
scroll to position [21, 0]
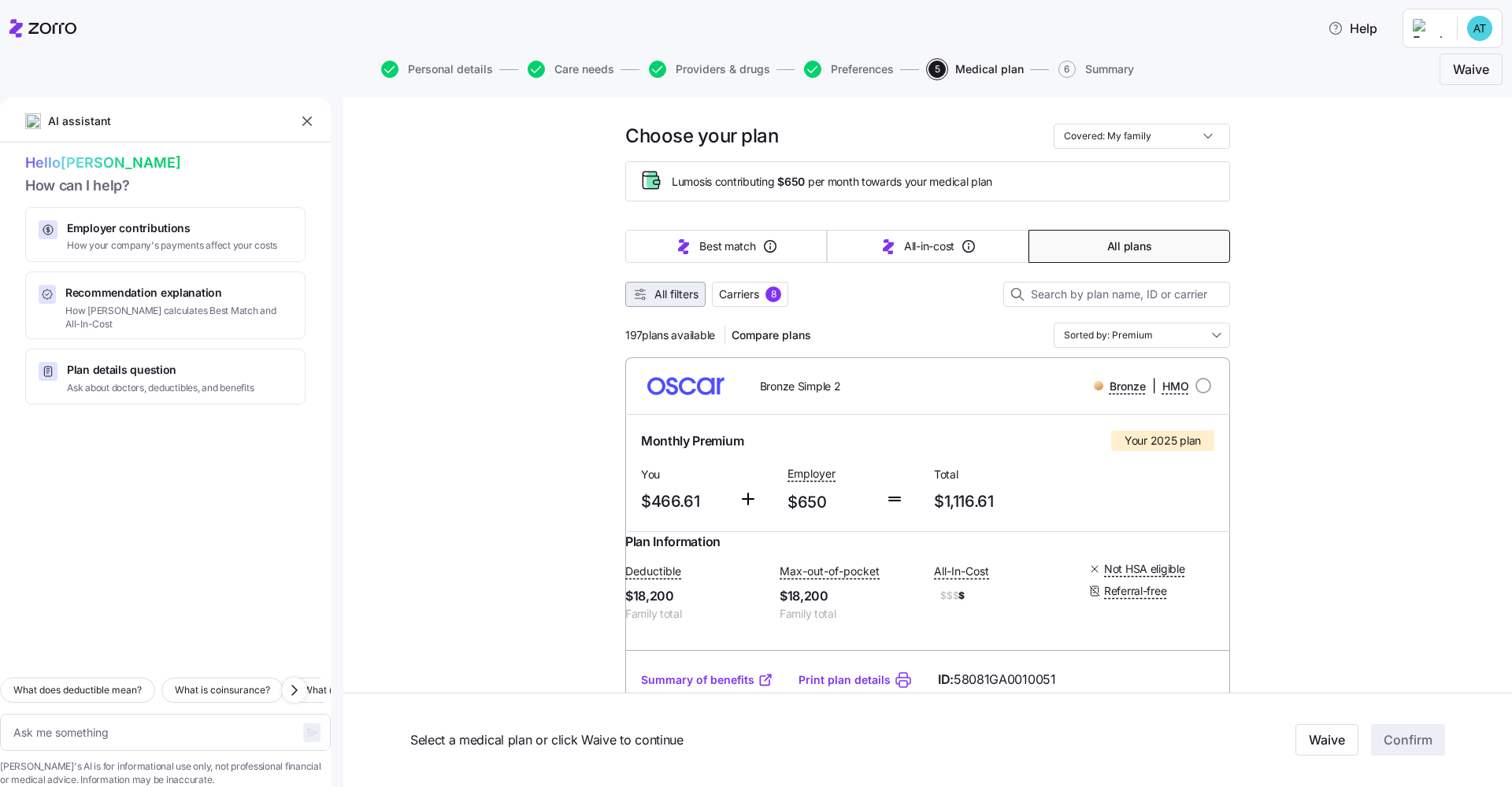
click at [678, 298] on span "All filters" at bounding box center [676, 295] width 44 height 16
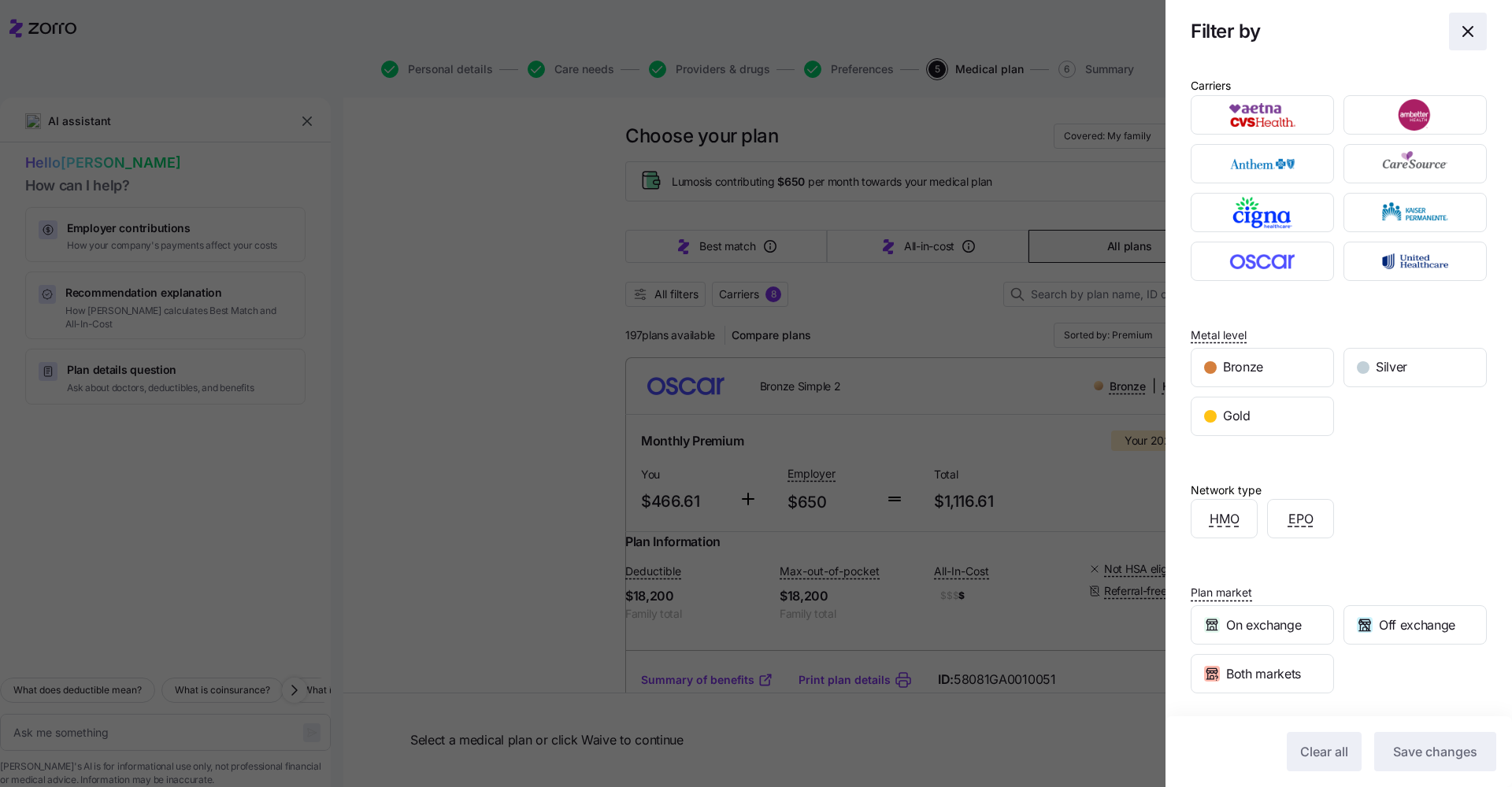
click at [813, 26] on icon "button" at bounding box center [1467, 31] width 19 height 19
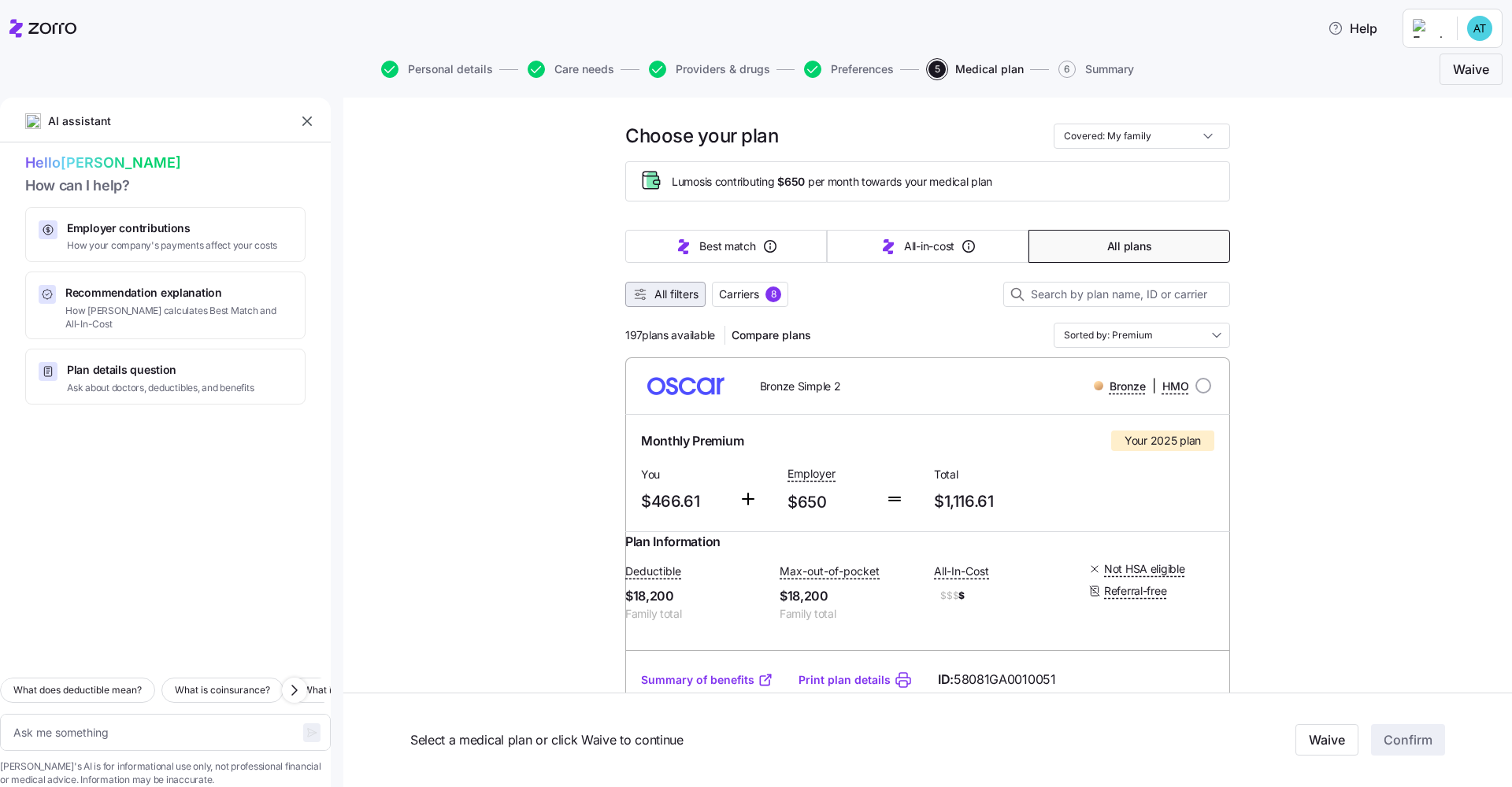
click at [663, 302] on span "All filters" at bounding box center [676, 295] width 44 height 16
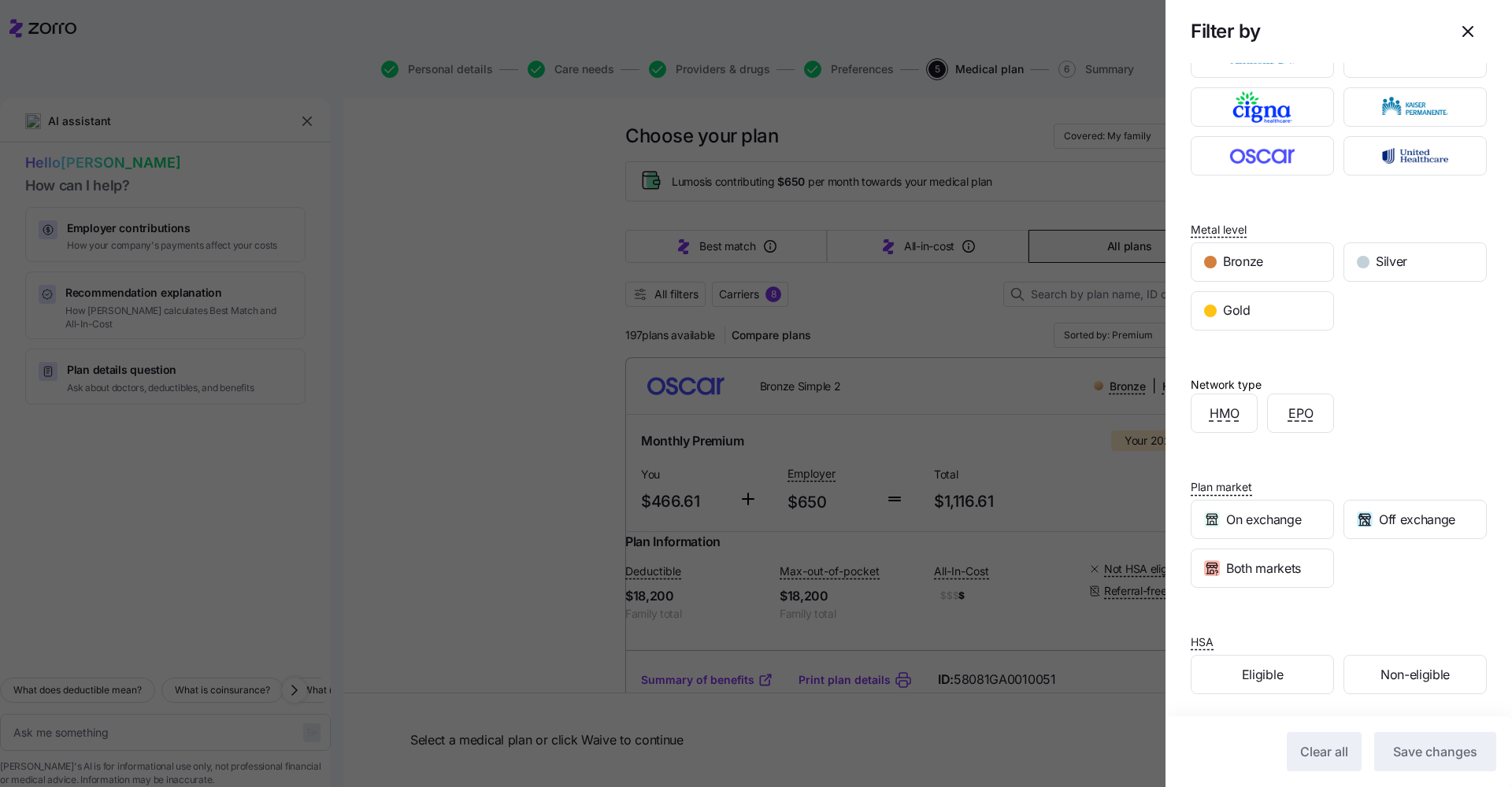
scroll to position [0, 0]
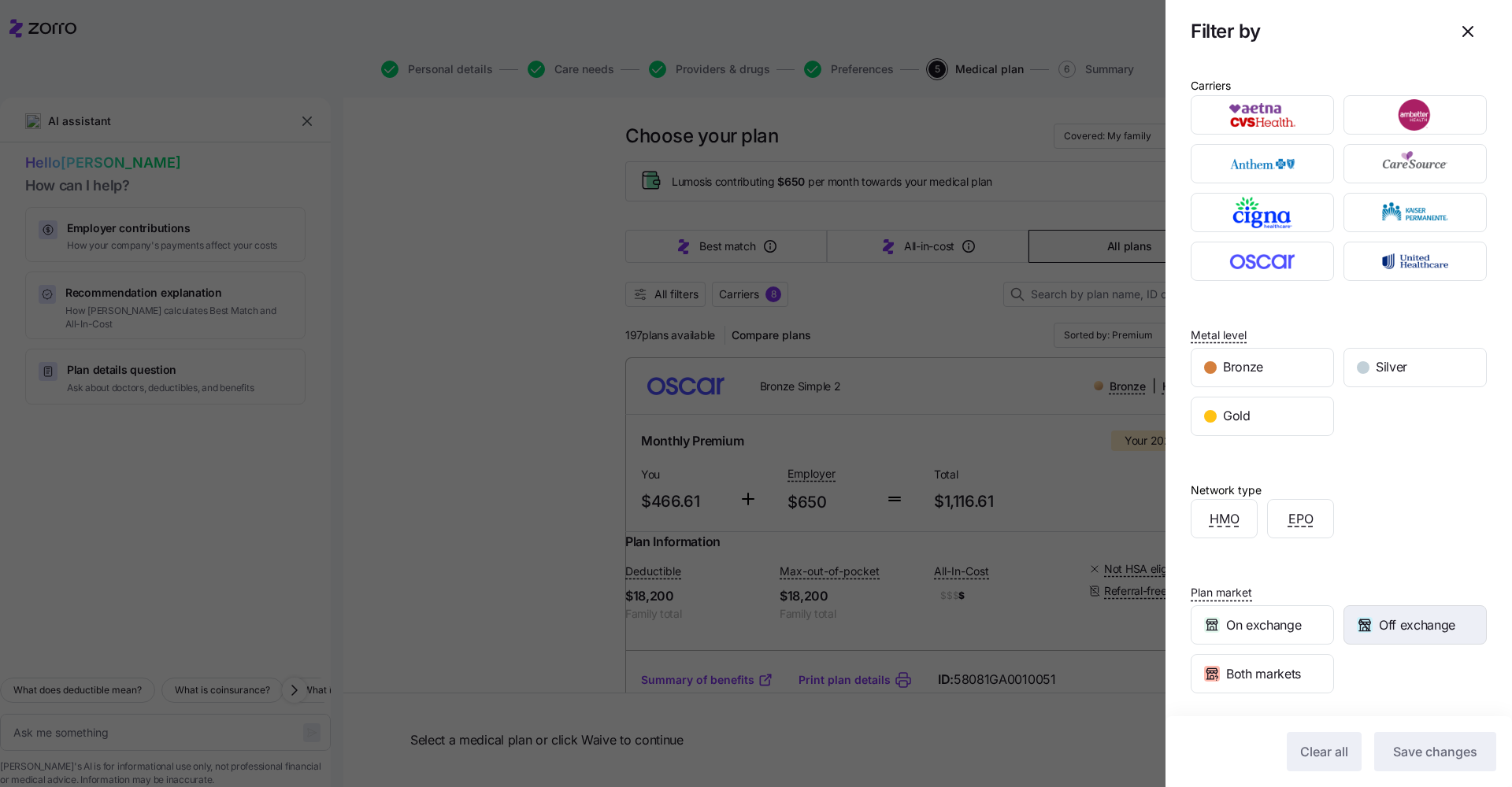
click at [813, 594] on span "Off exchange" at bounding box center [1417, 626] width 76 height 20
click at [813, 594] on span "Save changes" at bounding box center [1435, 751] width 84 height 19
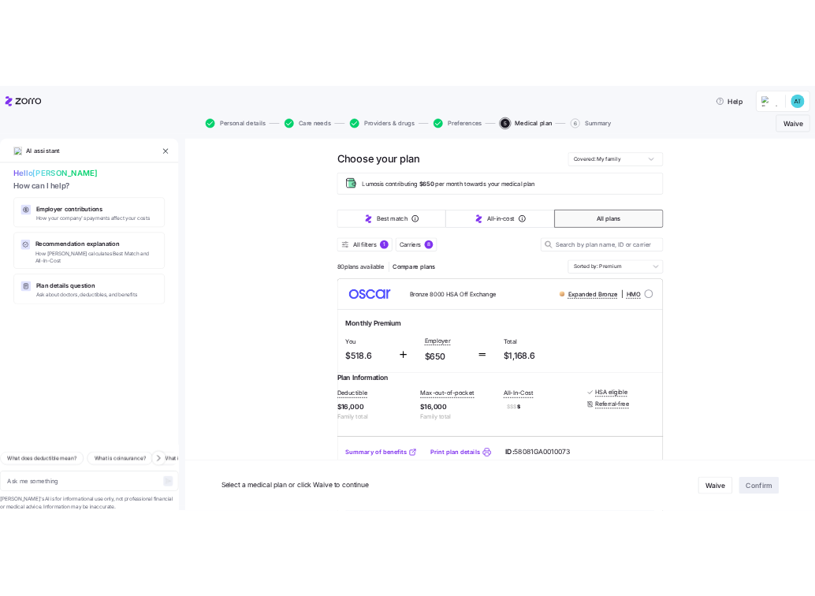
scroll to position [43, 0]
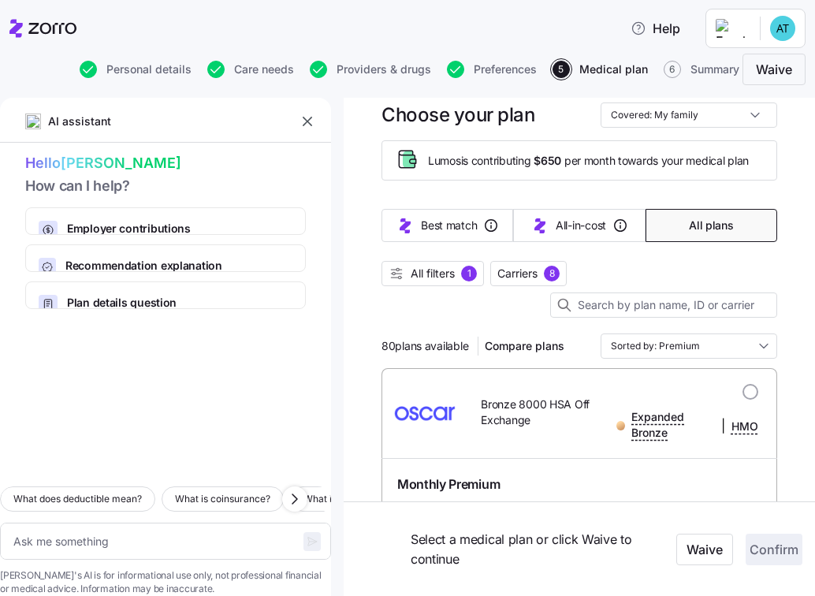
type textarea "x"
